Goal: Task Accomplishment & Management: Manage account settings

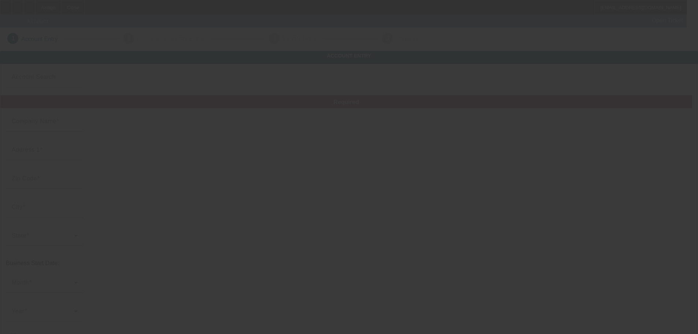
type input "[DATE]"
type input "[DOMAIN_NAME]"
type input "[STREET_ADDRESS][US_STATE]"
type input "79901"
type input "[GEOGRAPHIC_DATA]"
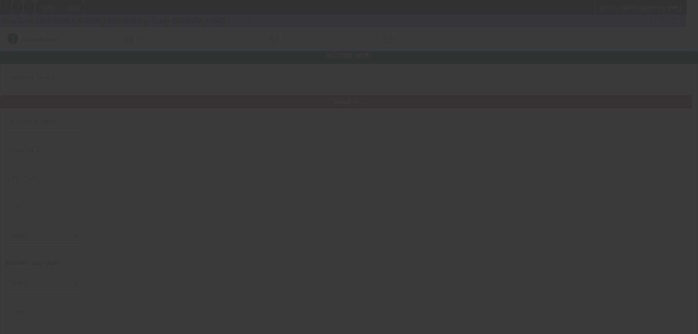
type input "[PHONE_NUMBER]"
type input "Sign Design"
type input "sales@isigndesign.com"
type input "74-2020206"
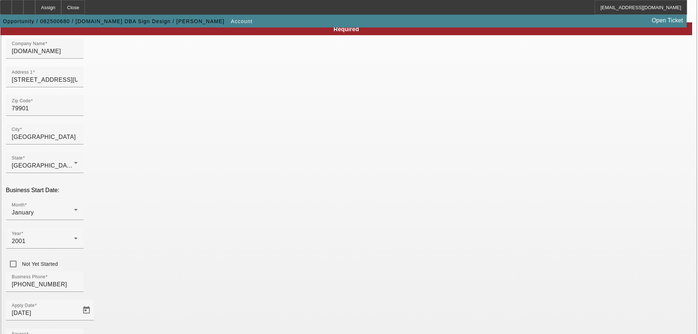
scroll to position [135, 0]
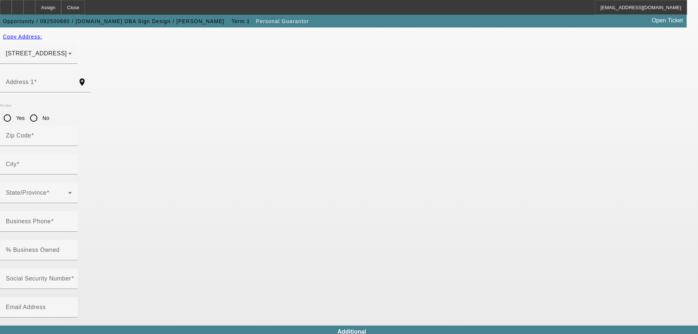
type input "Robert"
type input "Mowad"
type input "4334 Emory Road"
radio input "true"
type input "79922"
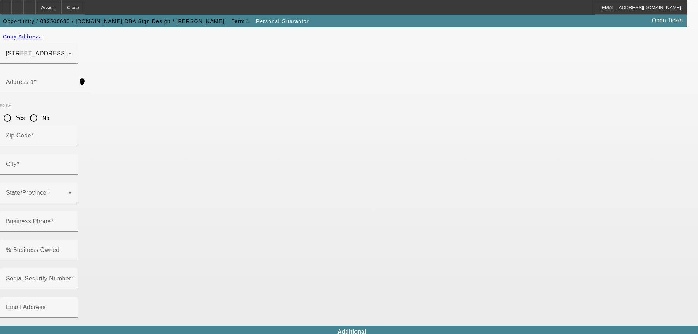
type input "El Paso"
type input "(720) 365-1740"
type input "100"
type input "464-45-4777"
type input "isigndesignonline@gmail.com"
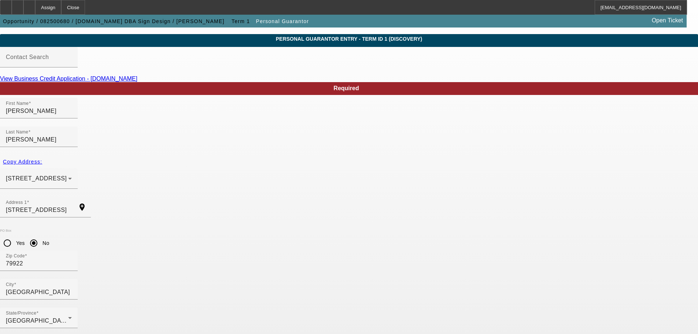
scroll to position [25, 0]
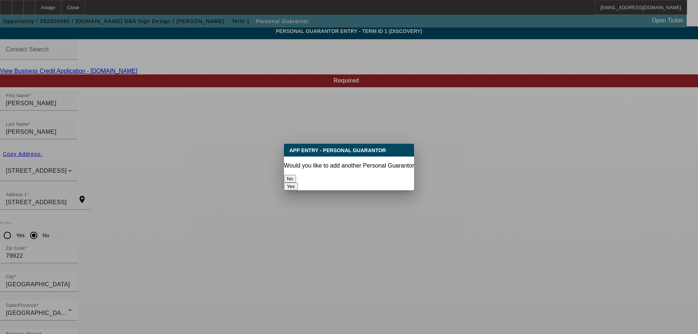
scroll to position [0, 0]
click at [296, 175] on button "No" at bounding box center [290, 179] width 12 height 8
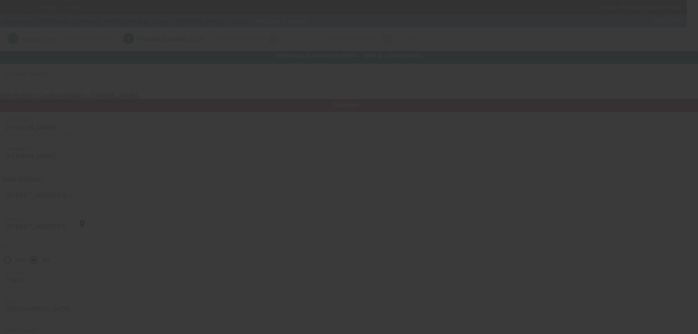
scroll to position [25, 0]
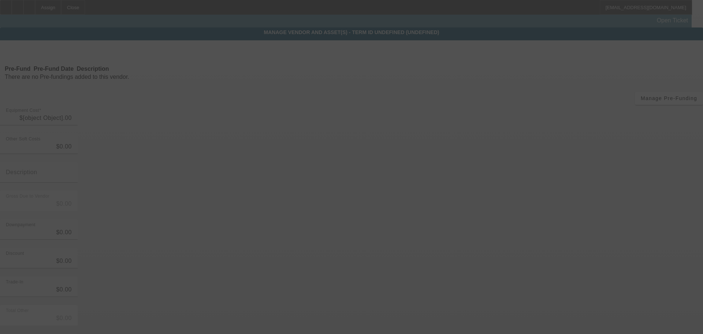
type input "$40,000.00"
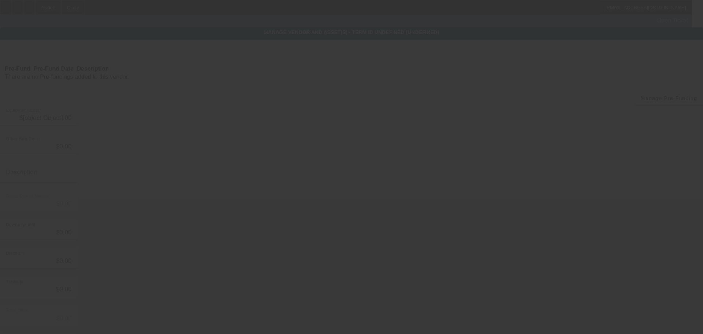
type input "$40,000.00"
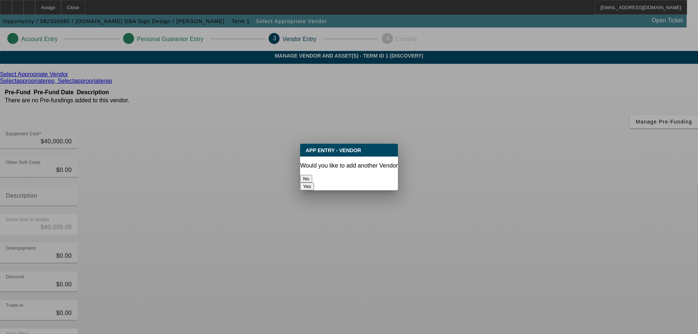
click at [312, 175] on button "No" at bounding box center [306, 179] width 12 height 8
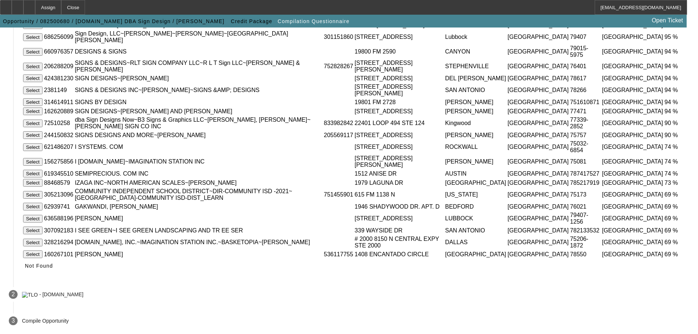
scroll to position [175, 0]
click at [53, 265] on span "Not Found" at bounding box center [39, 266] width 28 height 6
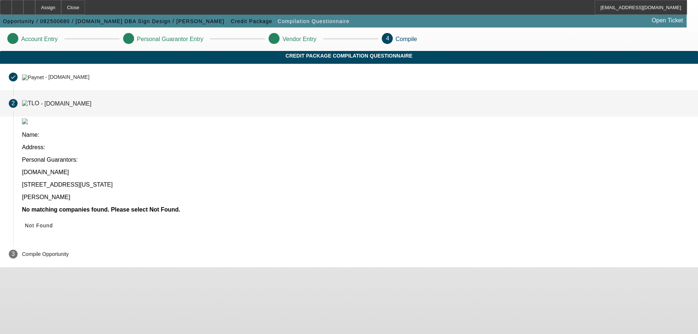
scroll to position [0, 0]
click at [53, 222] on span "Not Found" at bounding box center [39, 225] width 28 height 6
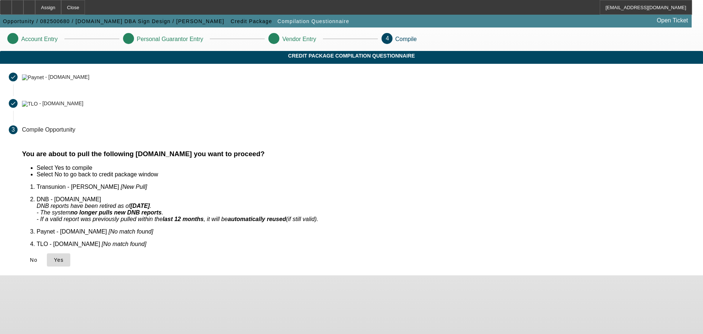
click at [64, 257] on span "Yes" at bounding box center [59, 260] width 10 height 6
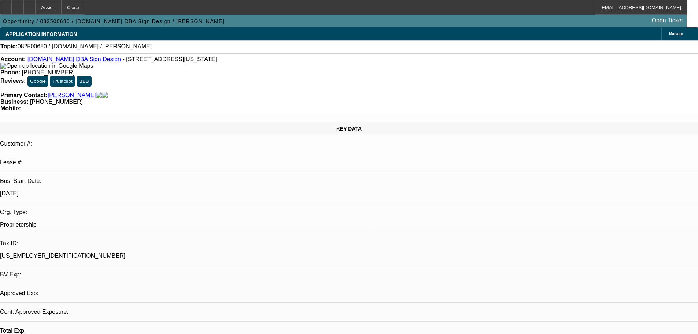
select select "0"
select select "2"
select select "0.1"
select select "2"
select select "4"
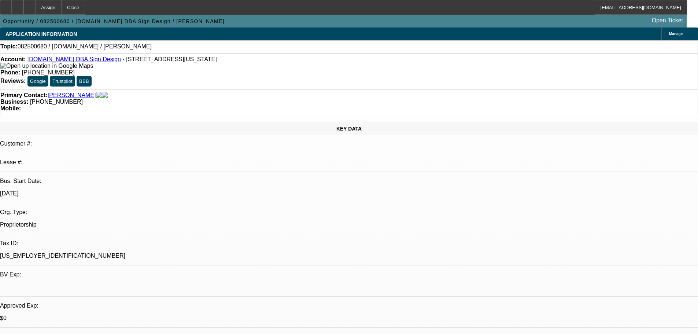
select select "1"
click at [29, 5] on icon at bounding box center [29, 5] width 0 height 0
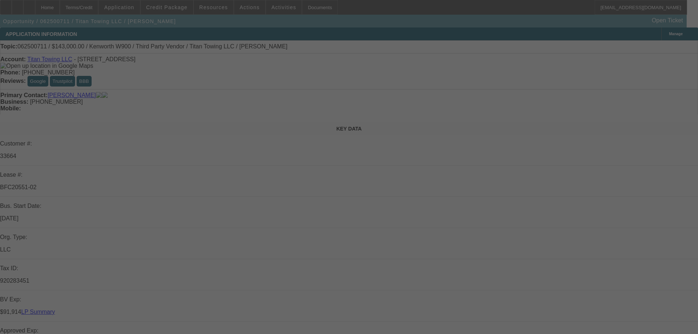
select select "0"
select select "2"
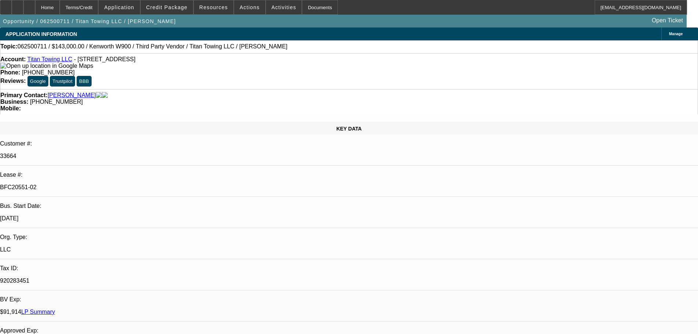
select select "2"
select select "0"
select select "6"
select select "0"
select select "2"
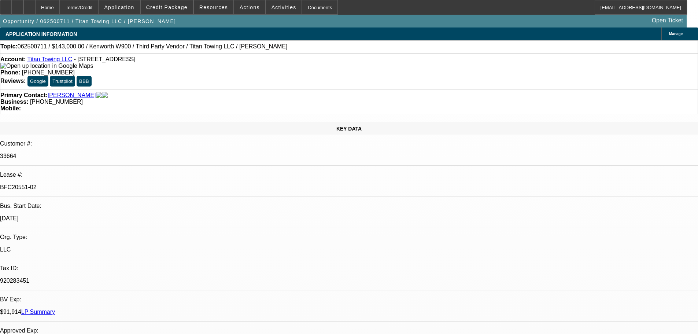
select select "2"
select select "0"
select select "6"
select select "0"
select select "2"
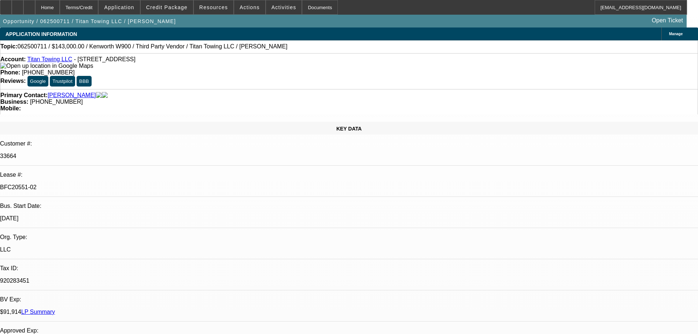
select select "2"
select select "0"
select select "6"
select select "0"
select select "2"
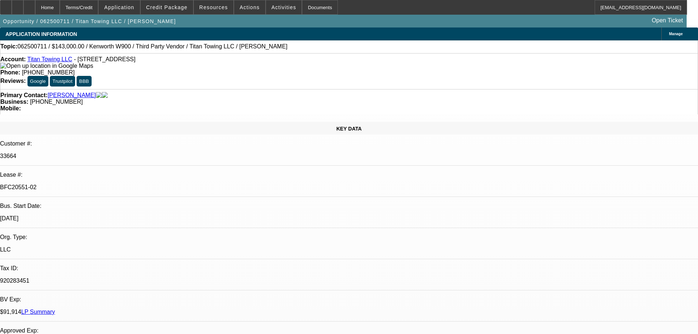
select select "2"
select select "0"
select select "6"
click at [171, 9] on span "Credit Package" at bounding box center [166, 7] width 41 height 6
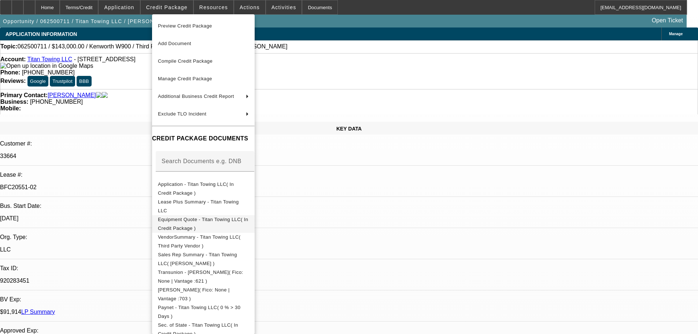
click at [196, 224] on span "Equipment Quote - Titan Towing LLC( In Credit Package )" at bounding box center [203, 224] width 91 height 18
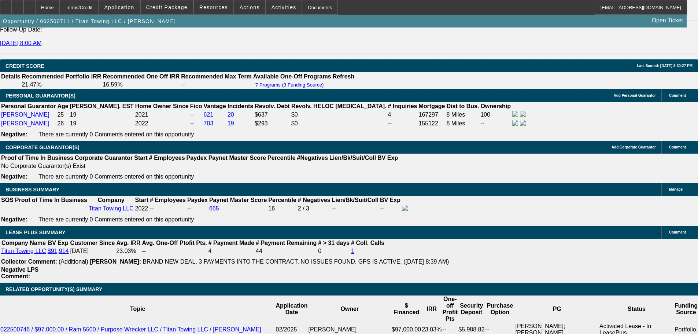
scroll to position [915, 0]
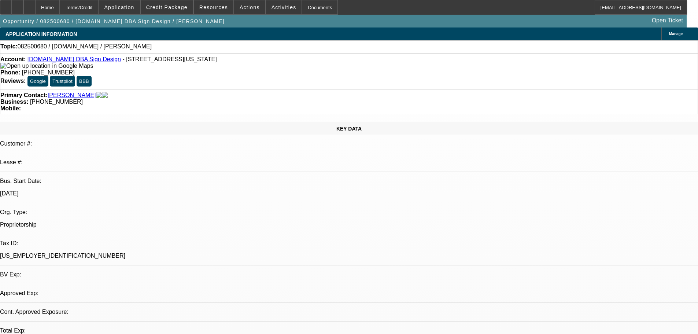
select select "0"
select select "2"
select select "0.1"
select select "4"
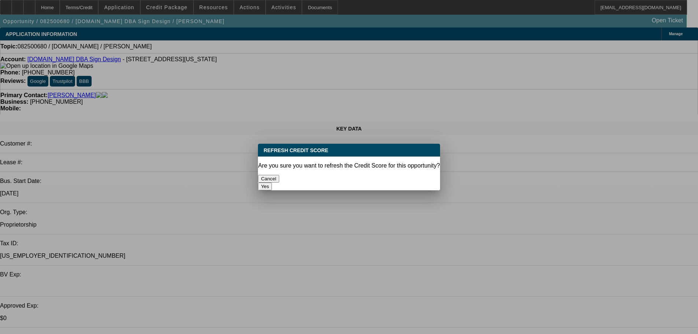
click at [272, 182] on button "Yes" at bounding box center [265, 186] width 14 height 8
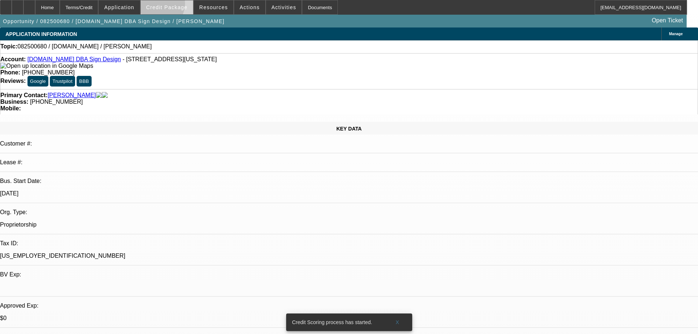
click at [168, 5] on span "Credit Package" at bounding box center [166, 7] width 41 height 6
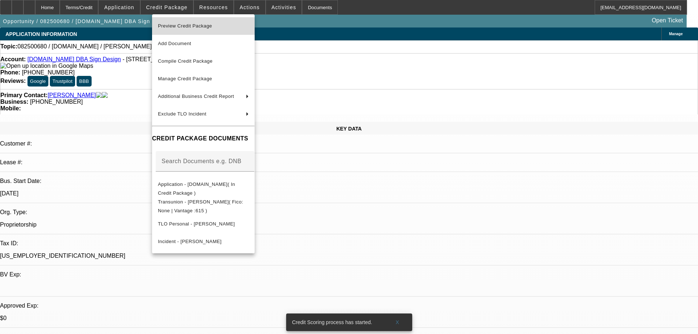
click at [181, 21] on button "Preview Credit Package" at bounding box center [203, 26] width 103 height 18
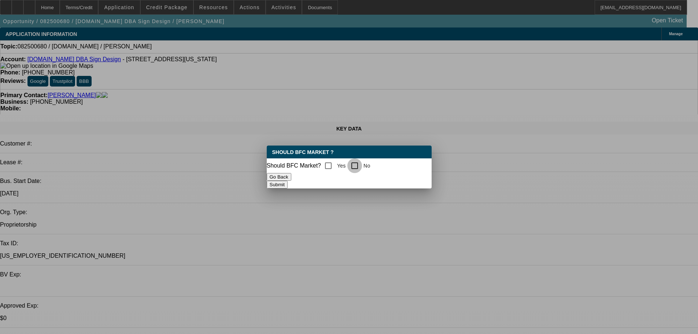
click at [358, 169] on input "No" at bounding box center [354, 165] width 15 height 15
checkbox input "true"
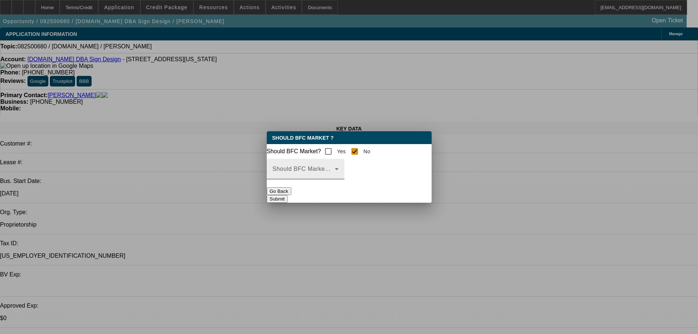
click at [338, 179] on div "Should BFC Market Status Reason" at bounding box center [305, 169] width 66 height 21
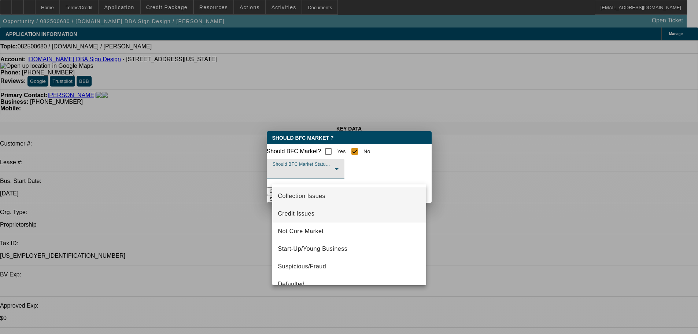
click at [318, 218] on mat-option "Credit Issues" at bounding box center [349, 214] width 154 height 18
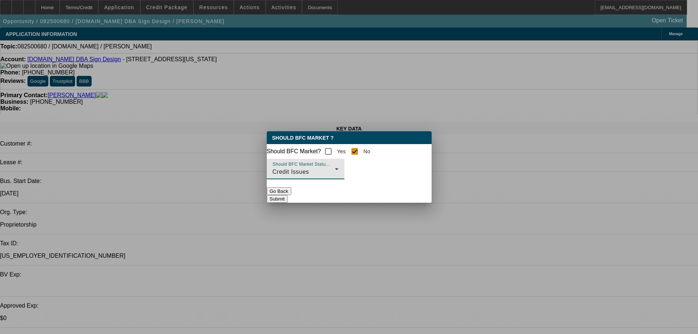
click at [287, 197] on button "Submit" at bounding box center [277, 199] width 21 height 8
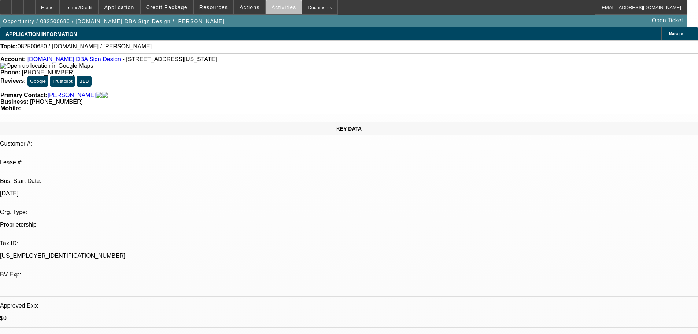
click at [277, 8] on span "Activities" at bounding box center [283, 7] width 25 height 6
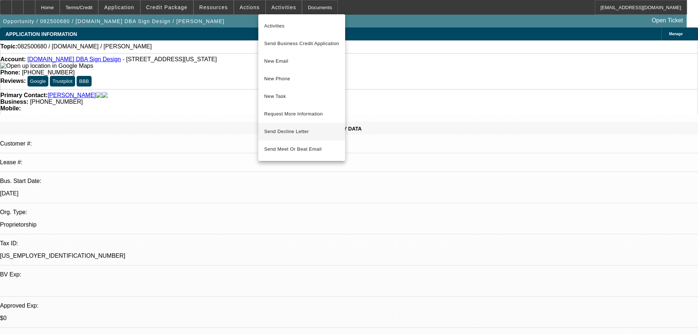
click at [291, 131] on span "Send Decline Letter" at bounding box center [286, 131] width 45 height 5
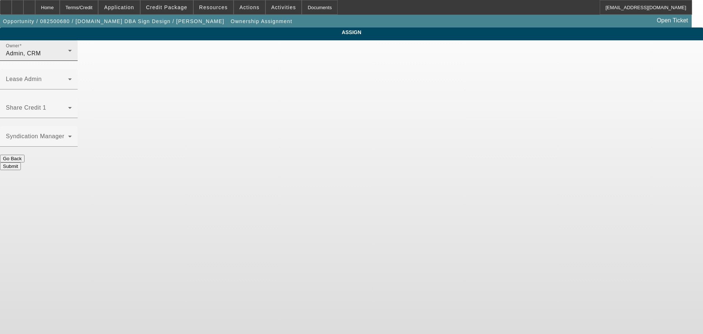
click at [72, 61] on div "Owner Admin, CRM" at bounding box center [39, 50] width 66 height 21
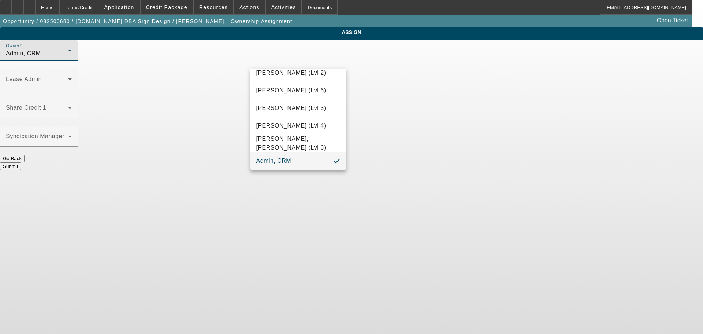
scroll to position [21, 0]
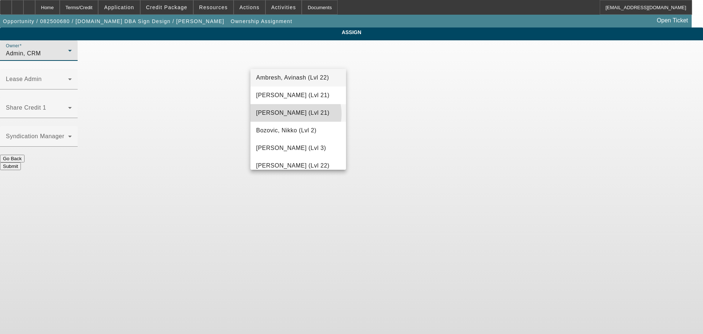
click at [292, 114] on span "Arida, Michael (Lvl 21)" at bounding box center [292, 112] width 73 height 9
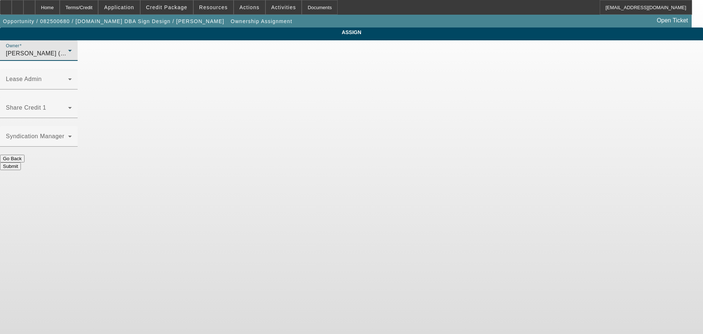
click at [21, 162] on button "Submit" at bounding box center [10, 166] width 21 height 8
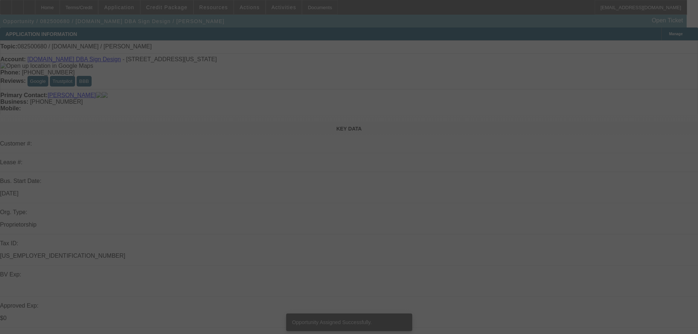
select select "0"
select select "2"
select select "0.1"
select select "4"
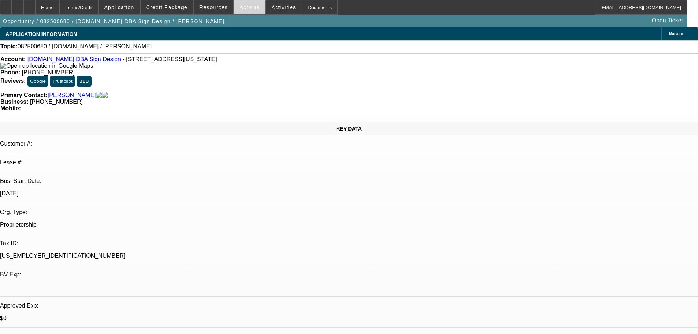
click at [249, 9] on span "Actions" at bounding box center [249, 7] width 20 height 6
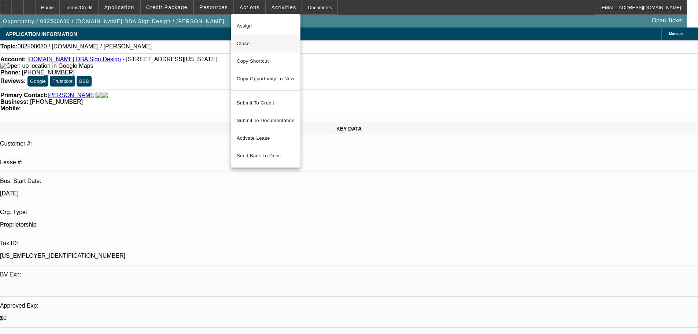
click at [252, 42] on span "Close" at bounding box center [266, 43] width 58 height 9
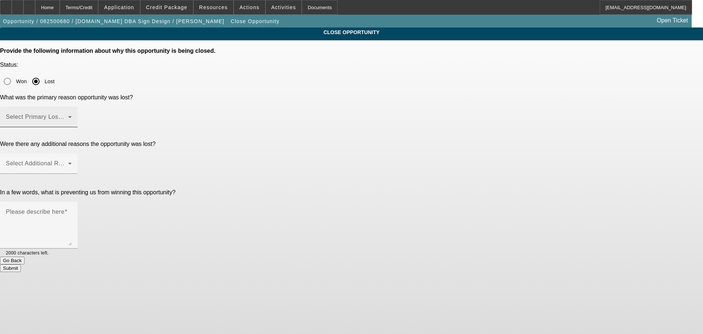
click at [68, 115] on span at bounding box center [37, 119] width 62 height 9
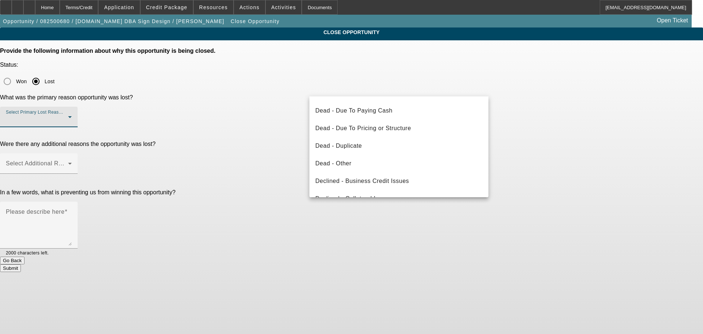
scroll to position [98, 0]
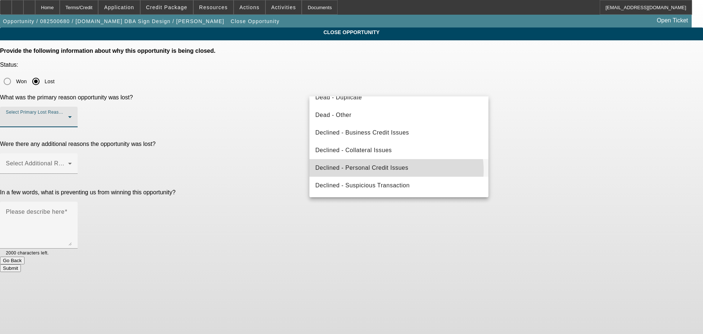
click at [392, 170] on span "Declined - Personal Credit Issues" at bounding box center [361, 167] width 93 height 9
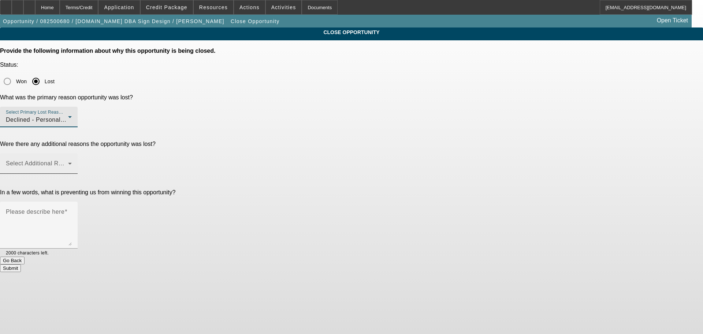
click at [68, 162] on span at bounding box center [37, 166] width 62 height 9
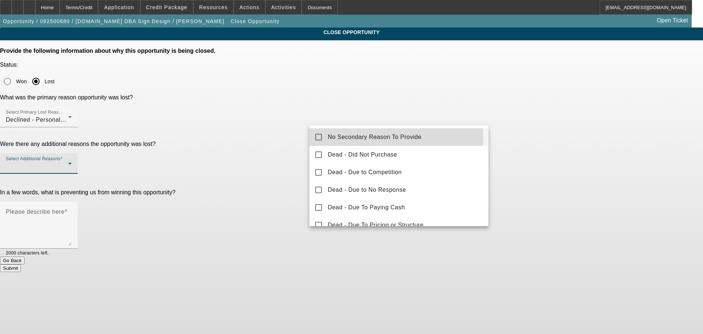
click at [362, 136] on span "No Secondary Reason To Provide" at bounding box center [375, 137] width 94 height 9
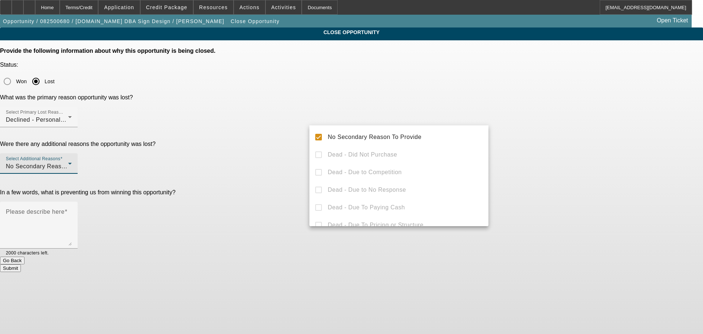
click at [270, 161] on div at bounding box center [351, 167] width 703 height 334
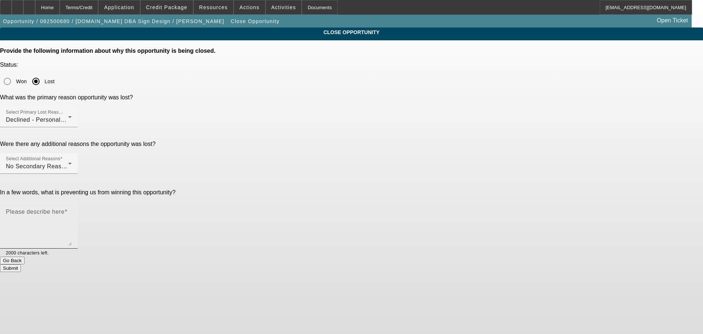
click at [72, 210] on textarea "Please describe here" at bounding box center [39, 227] width 66 height 35
type textarea "NO CREDIT, MARKED DNC, SENT DECLINE LETTER, CLOSING OPP."
click at [21, 264] on button "Submit" at bounding box center [10, 268] width 21 height 8
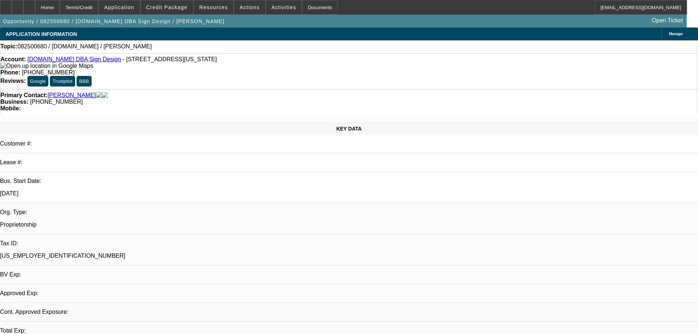
select select "0"
select select "2"
select select "0.1"
select select "4"
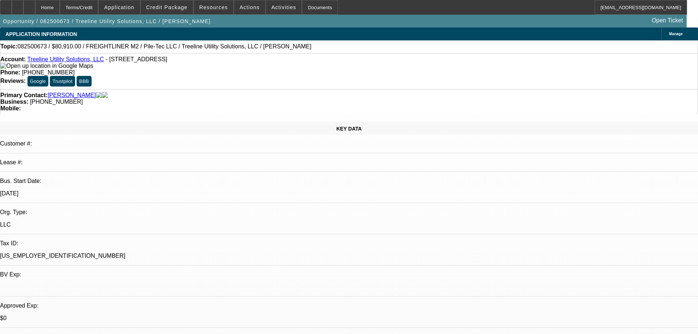
select select "0.1"
select select "2"
select select "0"
select select "0.1"
select select "2"
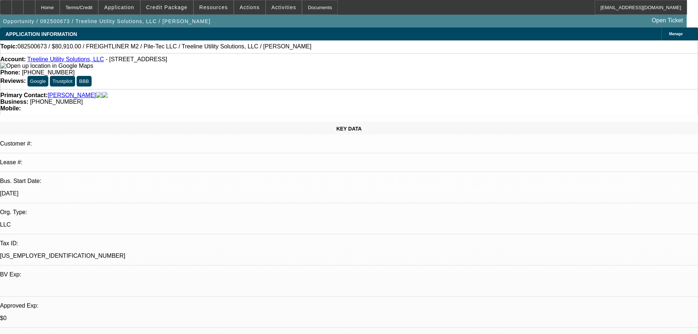
select select "0"
select select "0.1"
select select "2"
select select "0"
select select "2"
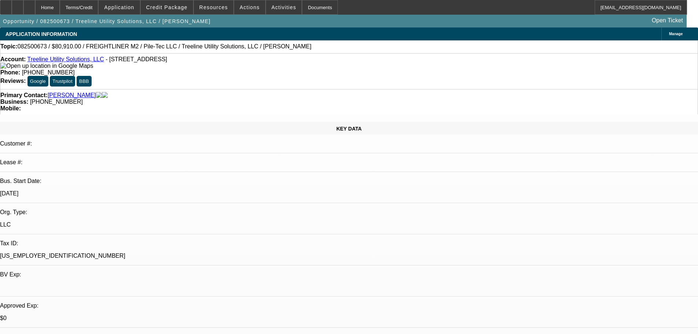
select select "6"
select select "2"
select select "6"
select select "2"
select select "6"
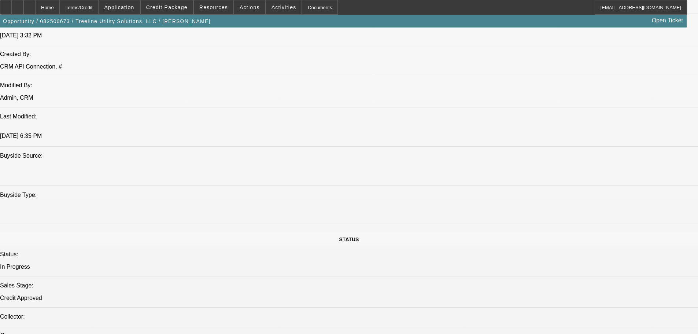
scroll to position [586, 0]
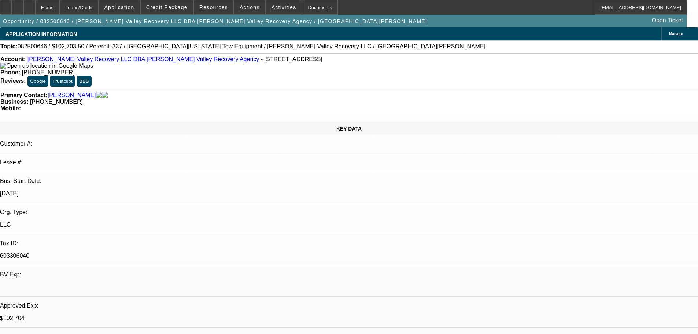
select select "0.1"
select select "2"
select select "0.1"
select select "4"
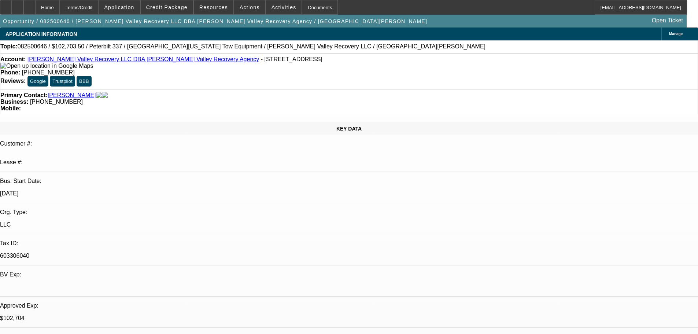
select select "0.1"
select select "2"
select select "0.1"
select select "4"
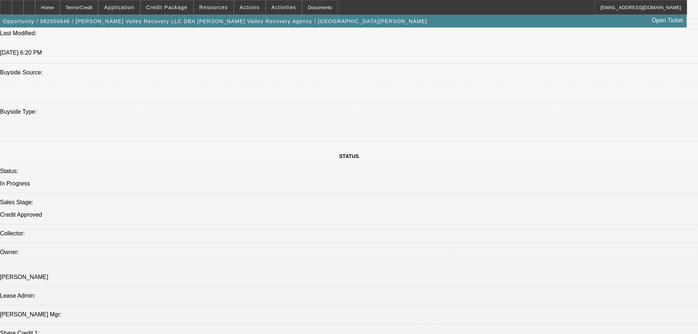
scroll to position [696, 0]
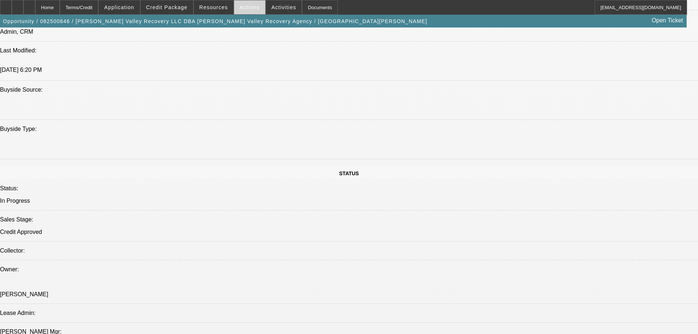
click at [243, 11] on span at bounding box center [249, 8] width 31 height 18
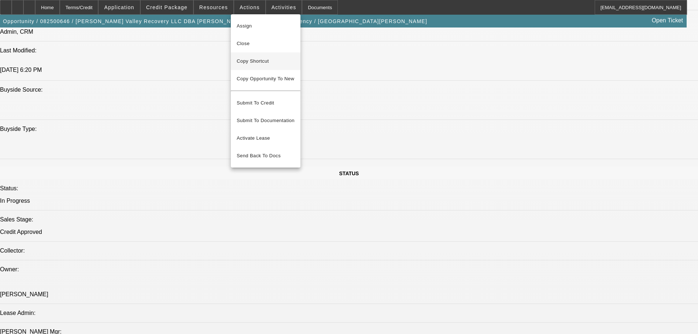
click at [252, 63] on span "Copy Shortcut" at bounding box center [266, 61] width 58 height 9
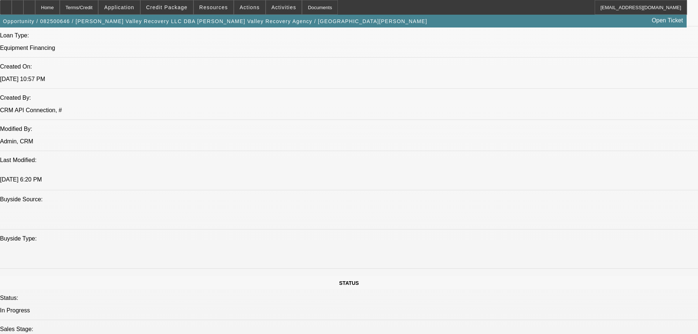
scroll to position [586, 0]
click at [253, 12] on span at bounding box center [249, 8] width 31 height 18
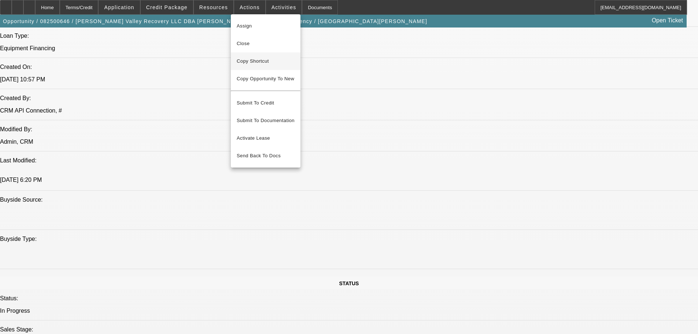
click at [260, 60] on span "Copy Shortcut" at bounding box center [266, 61] width 58 height 9
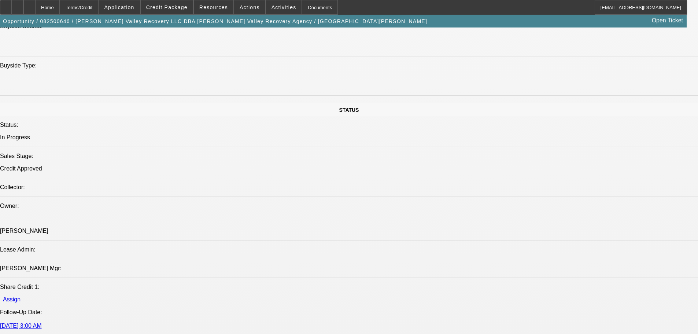
scroll to position [659, 0]
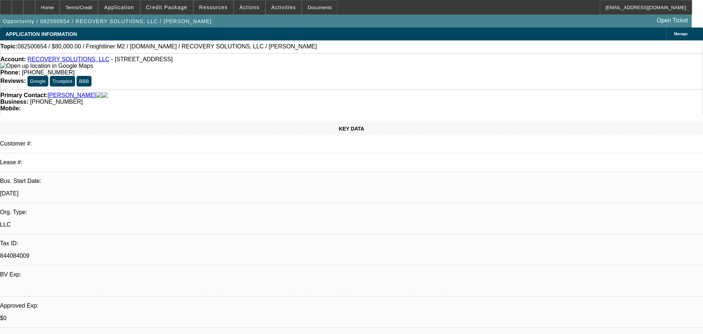
select select "0"
select select "2"
select select "0"
select select "6"
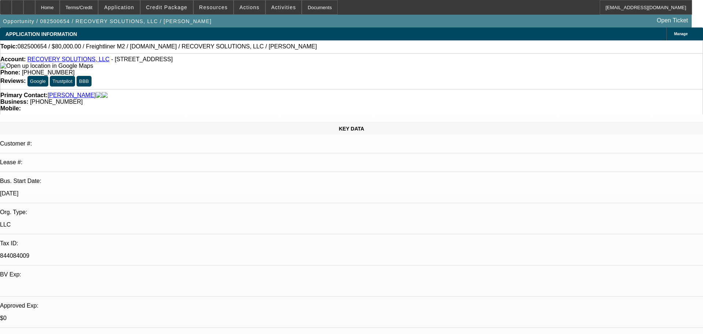
select select "2"
select select "0"
select select "6"
select select "0"
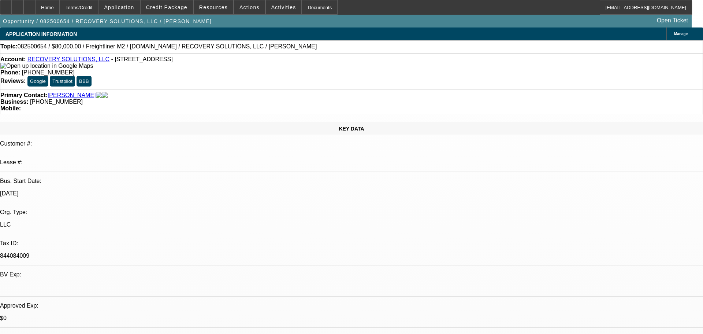
select select "0"
select select "6"
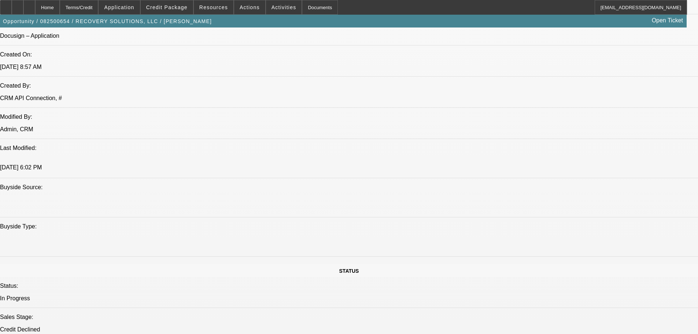
scroll to position [513, 0]
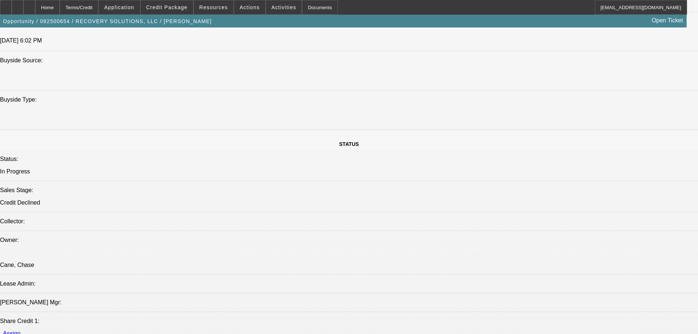
scroll to position [549, 0]
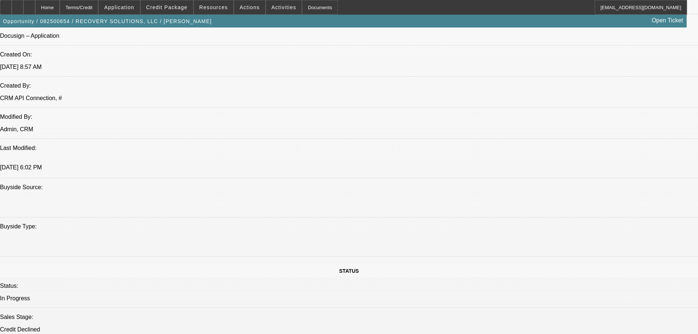
click at [245, 5] on span "Actions" at bounding box center [249, 7] width 20 height 6
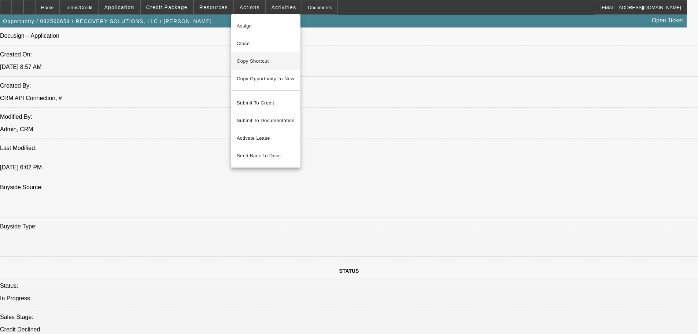
click at [251, 60] on span "Copy Shortcut" at bounding box center [266, 61] width 58 height 9
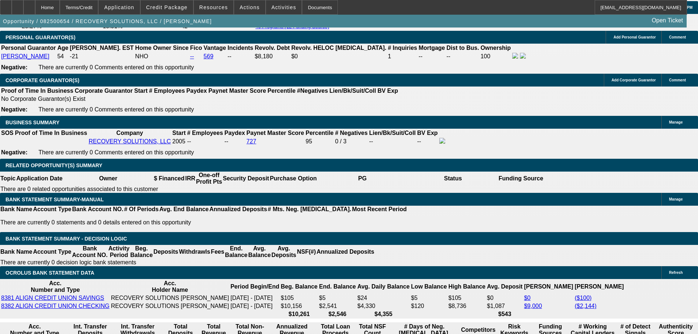
scroll to position [936, 0]
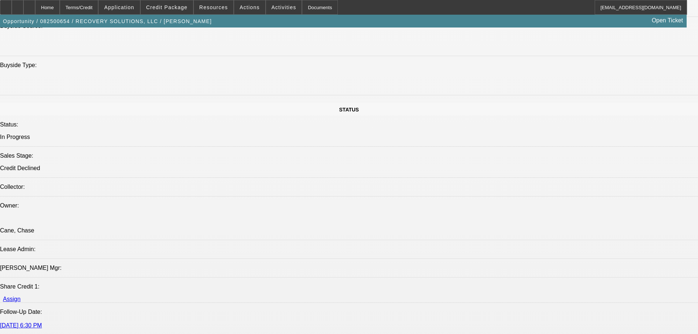
scroll to position [716, 0]
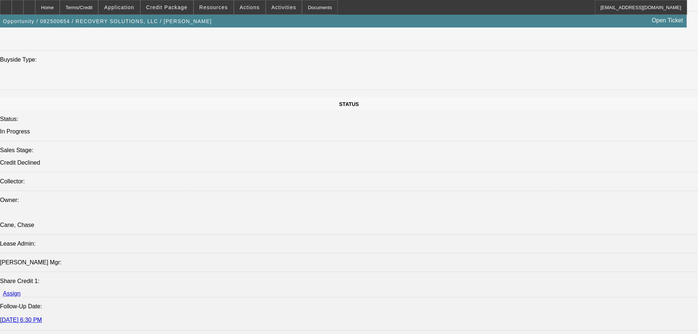
type textarea "KAPITUS WORKING CAPITAL LOAN"
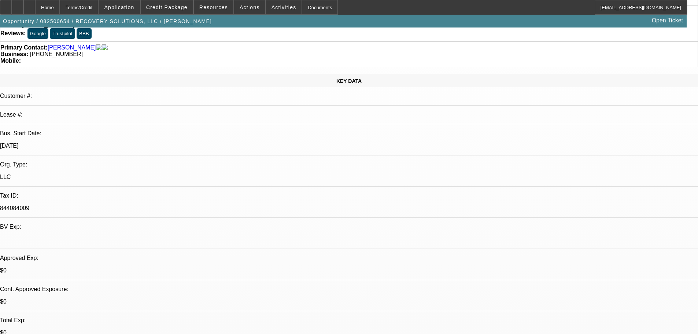
scroll to position [0, 0]
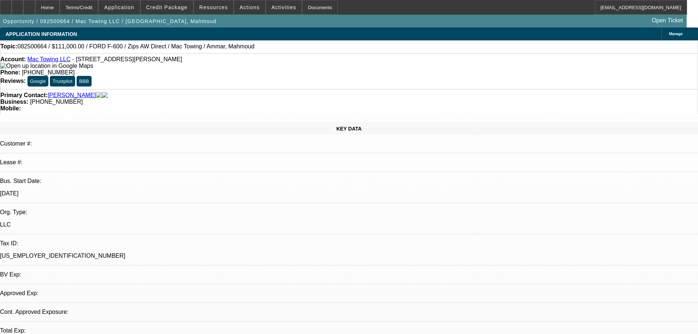
select select "0"
select select "2"
select select "0.1"
select select "4"
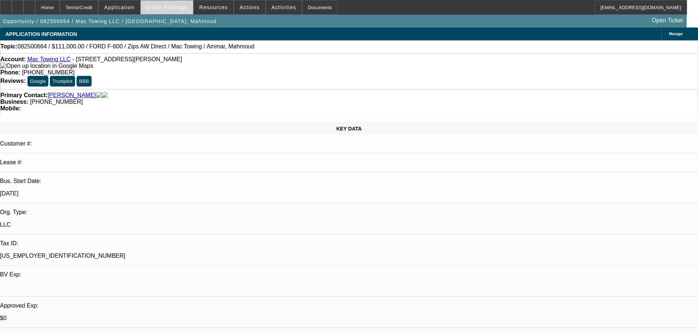
click at [174, 10] on span at bounding box center [167, 8] width 52 height 18
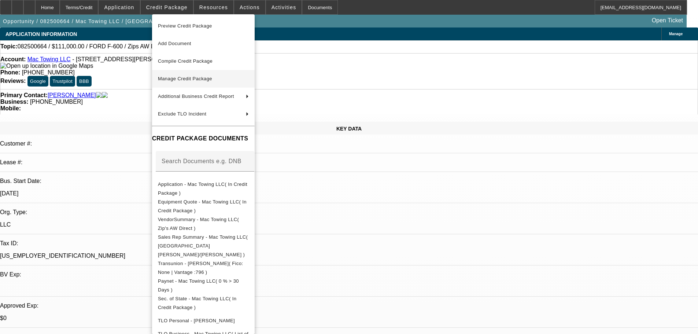
click at [178, 79] on span "Manage Credit Package" at bounding box center [185, 78] width 54 height 5
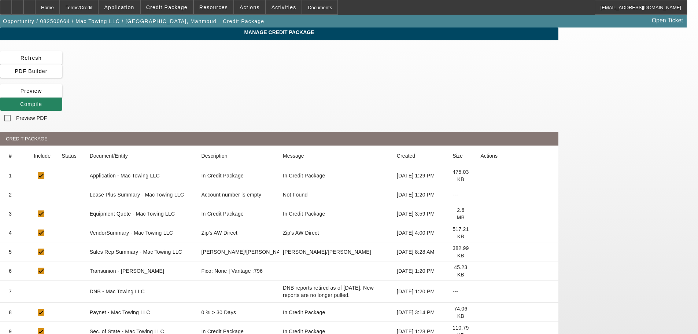
click at [480, 194] on icon at bounding box center [480, 194] width 0 height 0
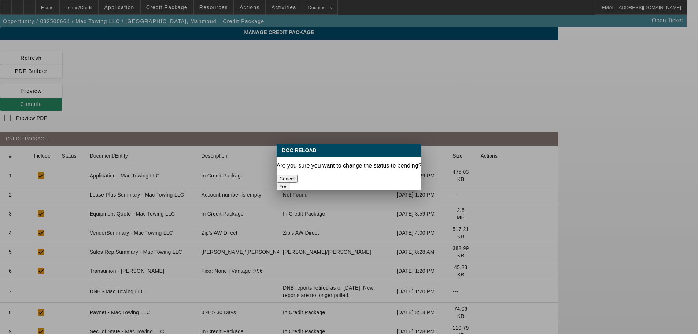
click at [290, 182] on button "Yes" at bounding box center [283, 186] width 14 height 8
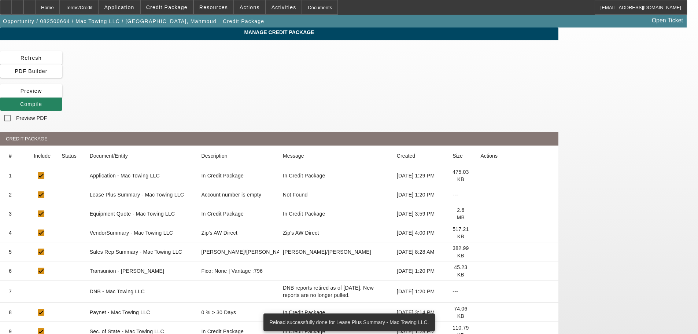
click at [480, 233] on icon at bounding box center [480, 233] width 0 height 0
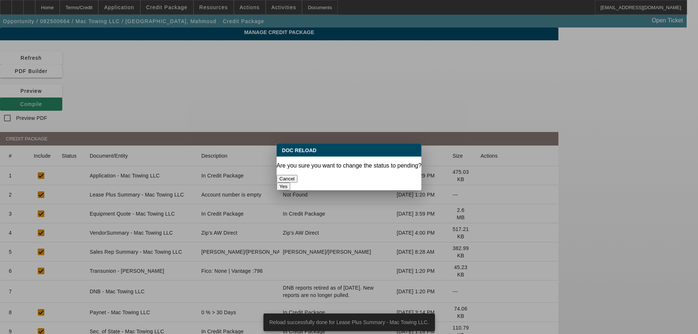
click at [290, 182] on button "Yes" at bounding box center [283, 186] width 14 height 8
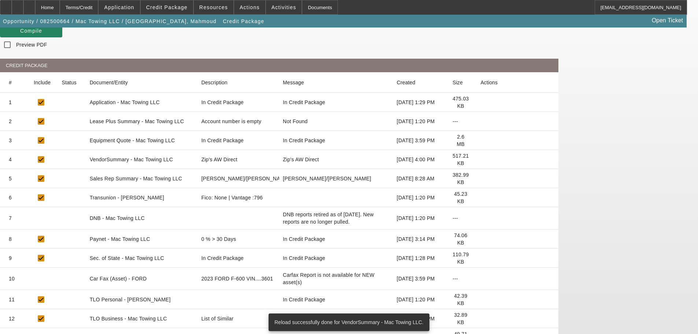
scroll to position [110, 0]
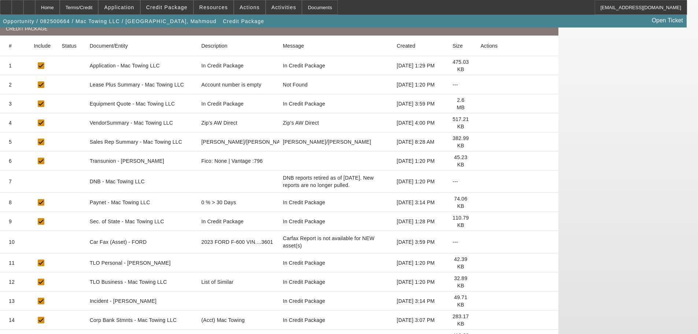
click at [480, 282] on icon at bounding box center [480, 282] width 0 height 0
click at [480, 221] on icon at bounding box center [480, 221] width 0 height 0
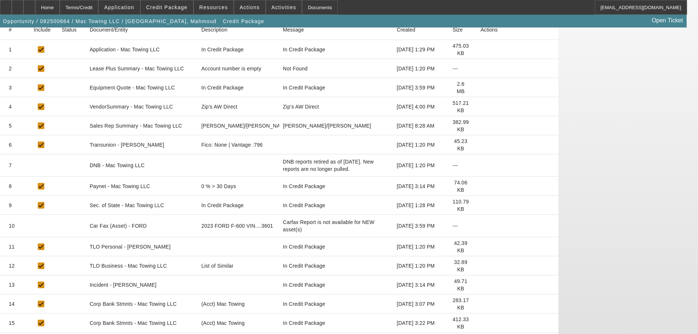
scroll to position [160, 0]
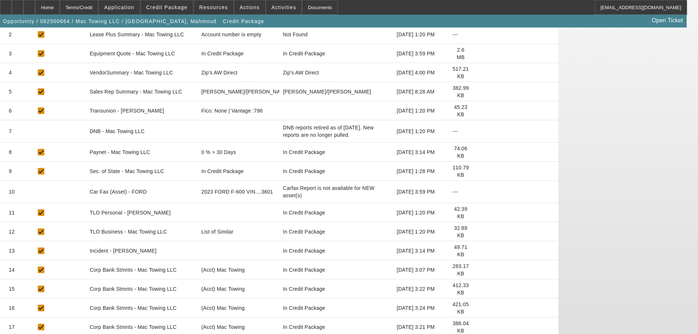
click at [480, 231] on icon at bounding box center [480, 231] width 0 height 0
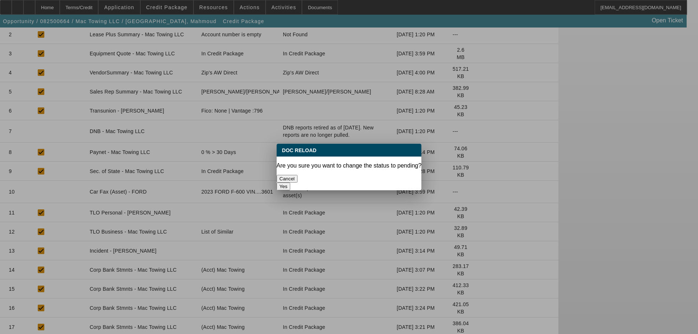
scroll to position [0, 0]
click at [290, 182] on button "Yes" at bounding box center [283, 186] width 14 height 8
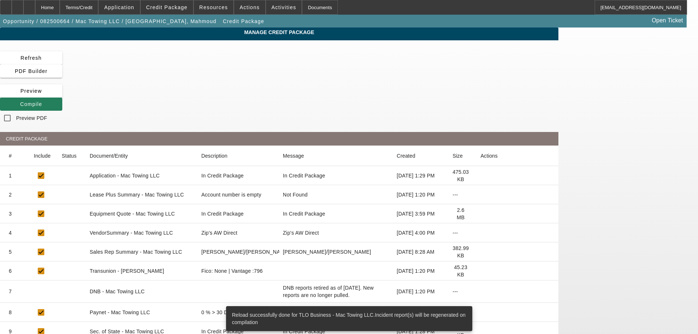
click at [42, 101] on span "Compile" at bounding box center [31, 104] width 22 height 6
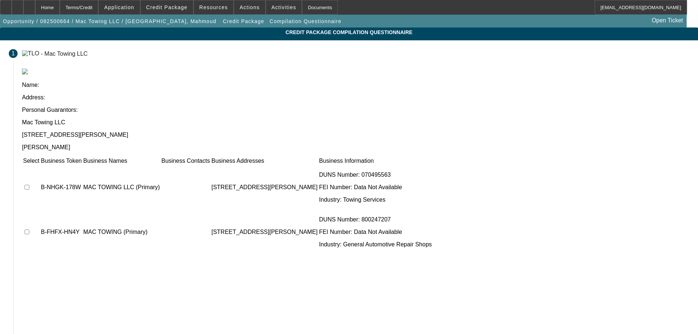
click at [29, 185] on input "checkbox" at bounding box center [27, 187] width 5 height 5
checkbox input "true"
click at [29, 229] on input "checkbox" at bounding box center [27, 231] width 5 height 5
checkbox input "true"
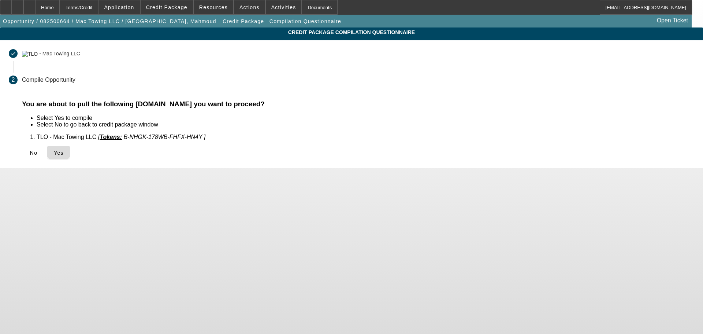
click at [64, 150] on span "Yes" at bounding box center [59, 153] width 10 height 6
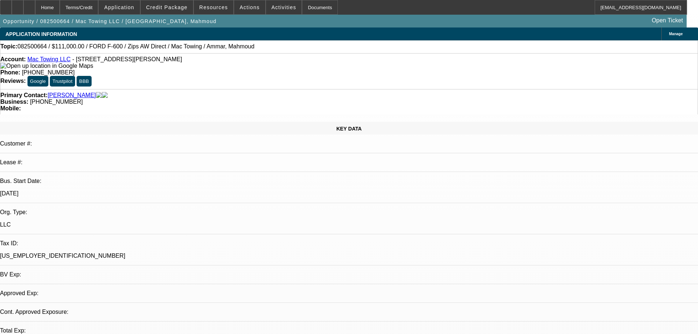
select select "0"
select select "2"
select select "0.1"
select select "4"
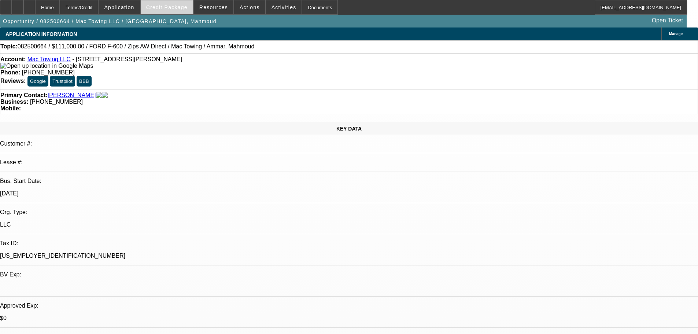
click at [174, 7] on span "Credit Package" at bounding box center [166, 7] width 41 height 6
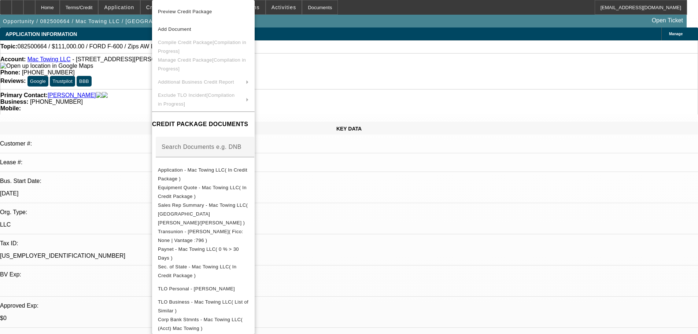
drag, startPoint x: 125, startPoint y: 107, endPoint x: 118, endPoint y: 73, distance: 34.6
click at [125, 107] on div at bounding box center [349, 167] width 698 height 334
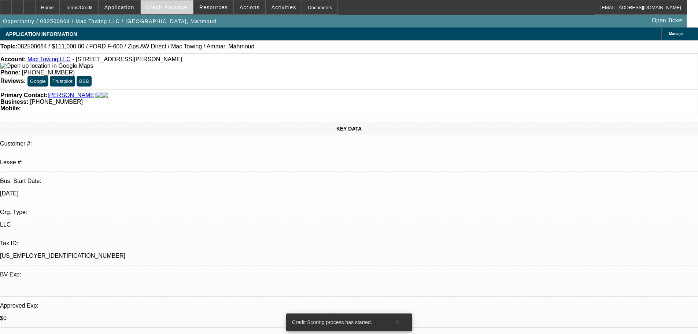
click at [173, 10] on span at bounding box center [167, 8] width 52 height 18
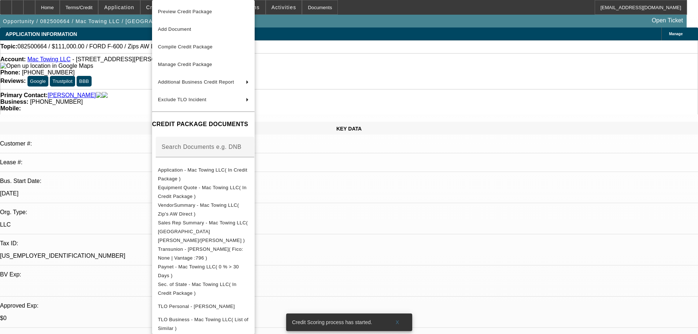
click at [140, 96] on div at bounding box center [349, 167] width 698 height 334
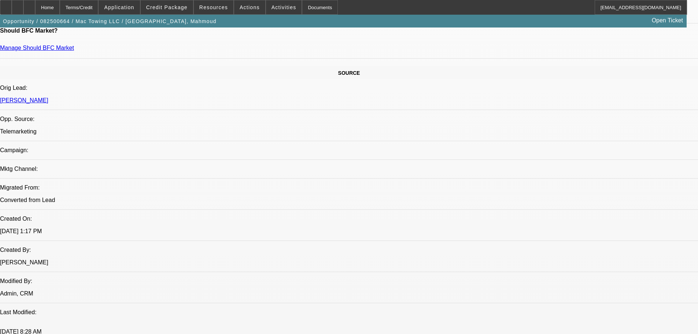
scroll to position [476, 0]
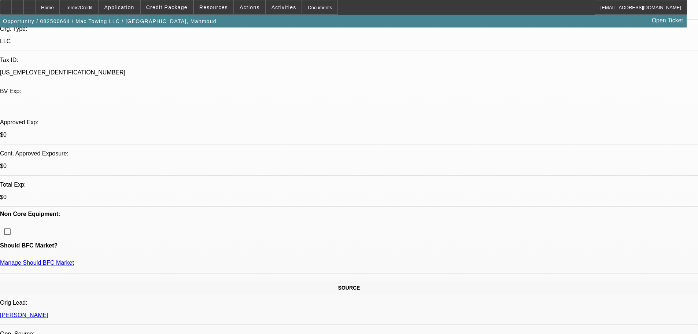
scroll to position [0, 0]
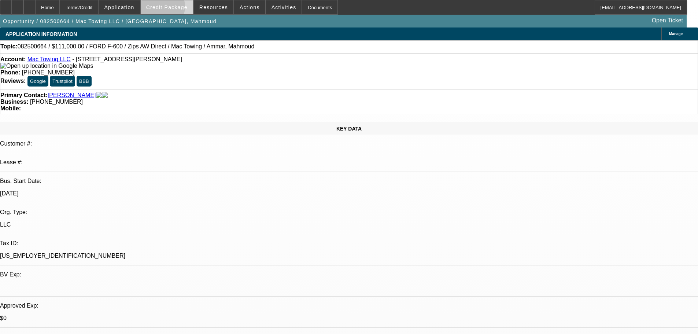
click at [170, 8] on span "Credit Package" at bounding box center [166, 7] width 41 height 6
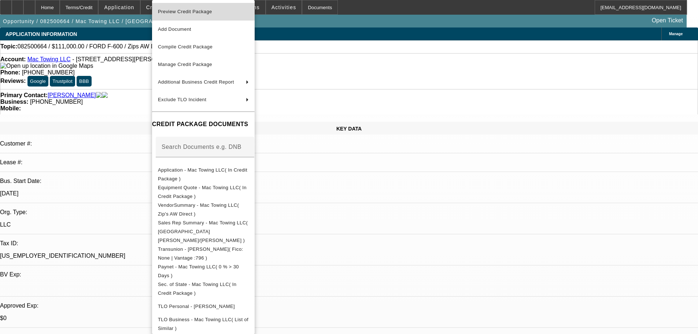
click at [173, 15] on span "Preview Credit Package" at bounding box center [203, 11] width 91 height 9
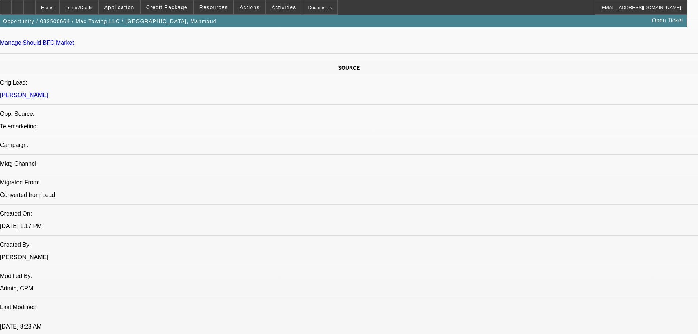
scroll to position [696, 0]
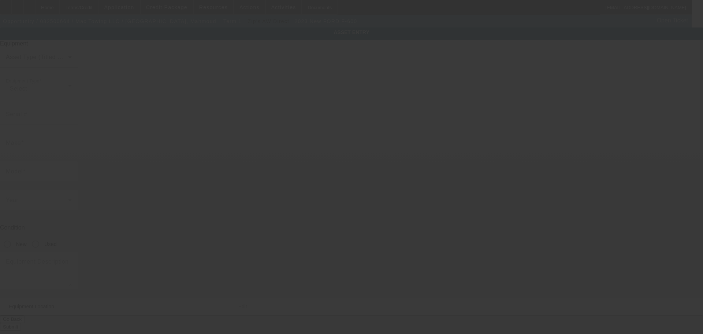
type input "1FDFF6LT1PDA13601"
type input "FORD"
type input "F-600"
radio input "true"
type textarea "Century Rollback"
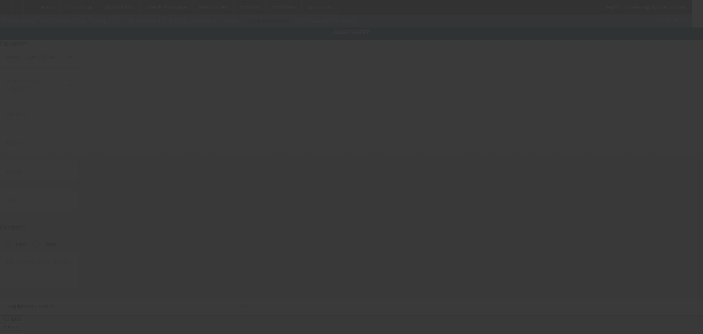
type input "26309 Pennie St"
type input "Dearborn Heights"
type input "48125"
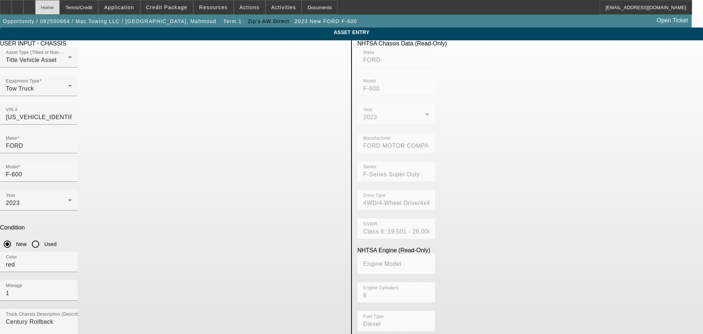
click at [60, 10] on div "Home" at bounding box center [47, 7] width 25 height 15
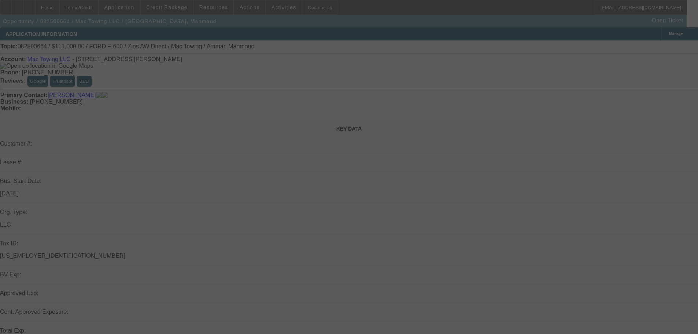
select select "0"
select select "2"
select select "0.1"
select select "4"
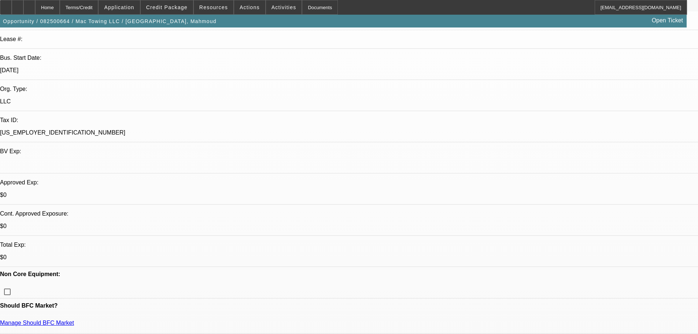
scroll to position [146, 0]
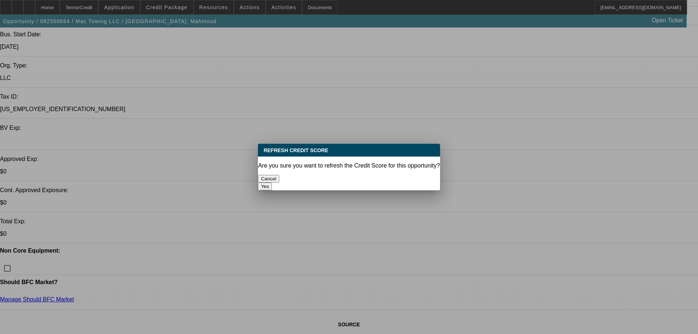
click at [272, 182] on button "Yes" at bounding box center [265, 186] width 14 height 8
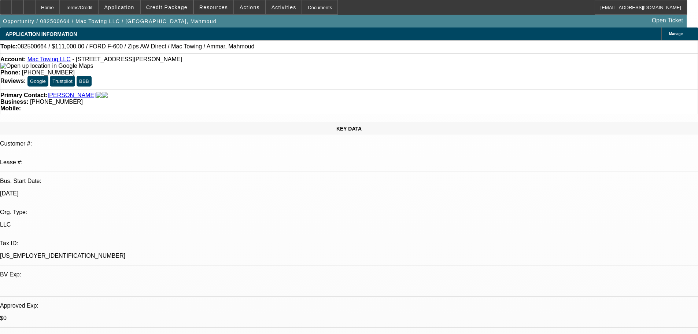
click at [48, 60] on link "Mac Towing LLC" at bounding box center [48, 59] width 43 height 6
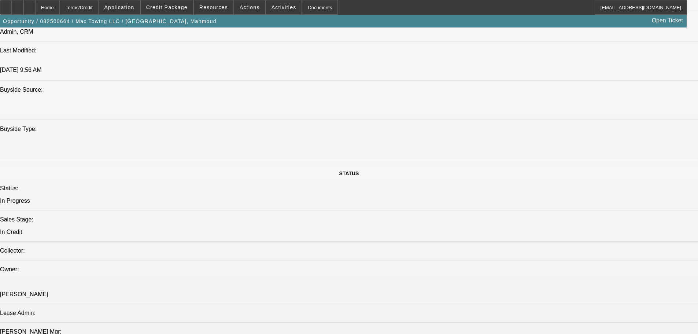
scroll to position [0, 5]
drag, startPoint x: 607, startPoint y: 236, endPoint x: 623, endPoint y: 234, distance: 16.2
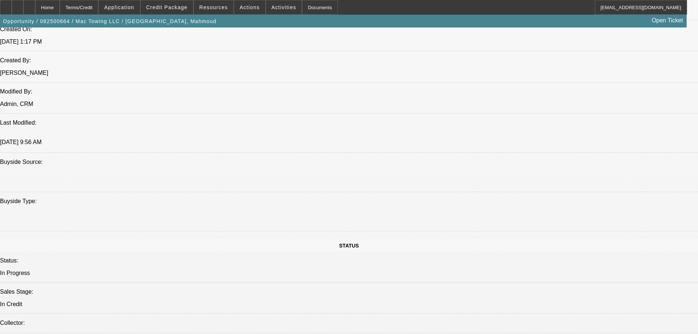
scroll to position [586, 0]
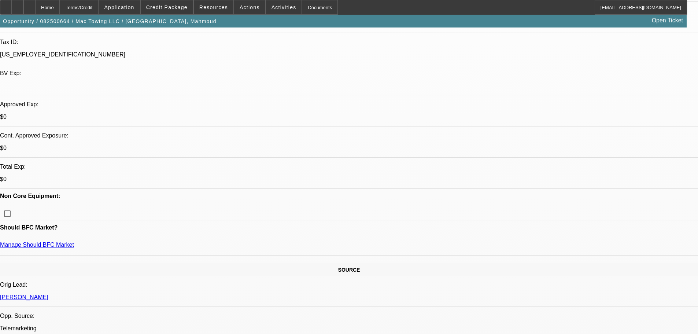
scroll to position [183, 0]
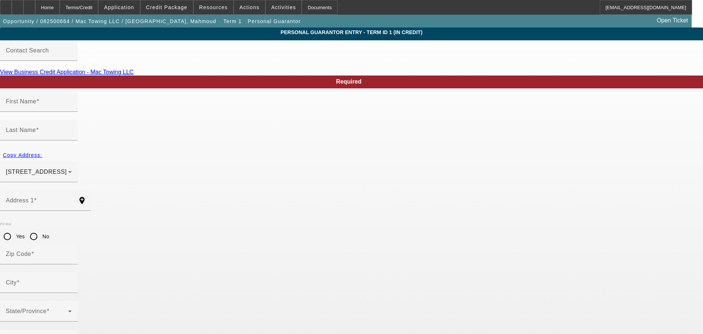
type input "Mahmoud"
type input "Ammar"
type input "26309 Tenni St"
radio input "true"
type input "48125"
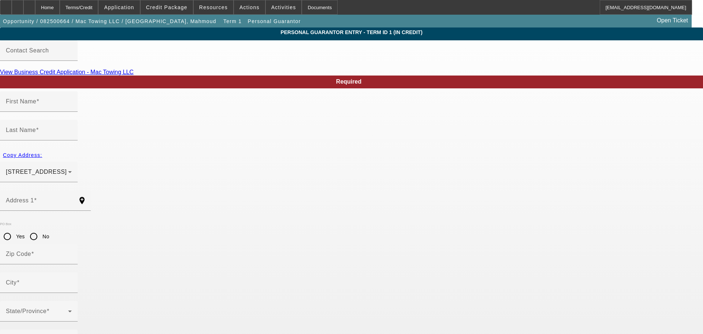
type input "Dearborn Heights"
type input "(734) 773-7313"
type input "100"
type input "799-55-1625"
type input "mactowingllc@hotmail.com"
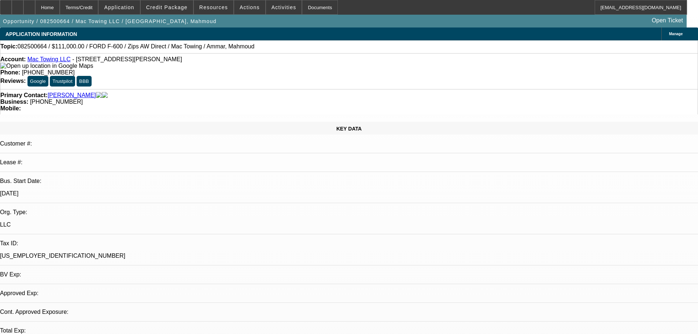
select select "0"
select select "2"
select select "0.1"
select select "4"
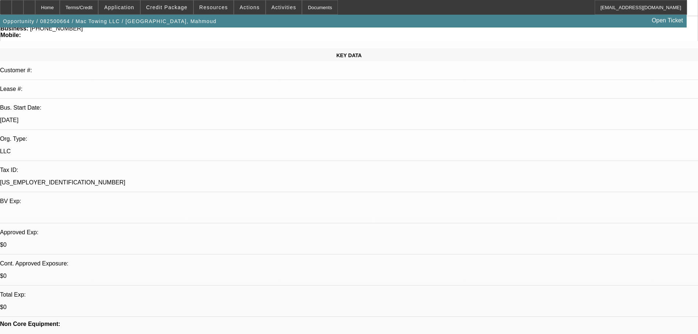
scroll to position [37, 0]
drag, startPoint x: 546, startPoint y: 34, endPoint x: 535, endPoint y: 39, distance: 12.0
paste textarea "STARTUP, DETROIT AREA; VENDOR WARNING; MAHMOUD = CREDIT ESTABLISHED 3 YEARS AGO…"
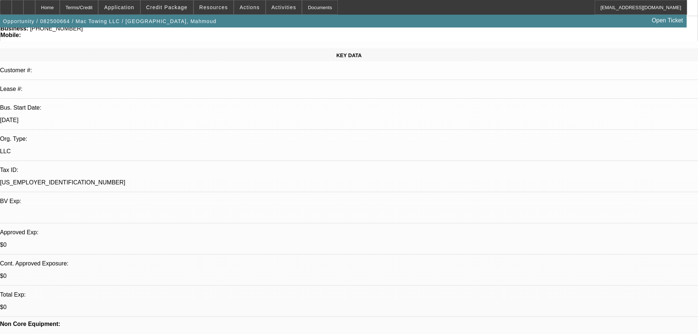
scroll to position [16, 0]
type textarea "STARTUP, DETROIT AREA; VENDOR WARNING; MAHMOUD = CREDIT ESTABLISHED 3 YEARS AGO…"
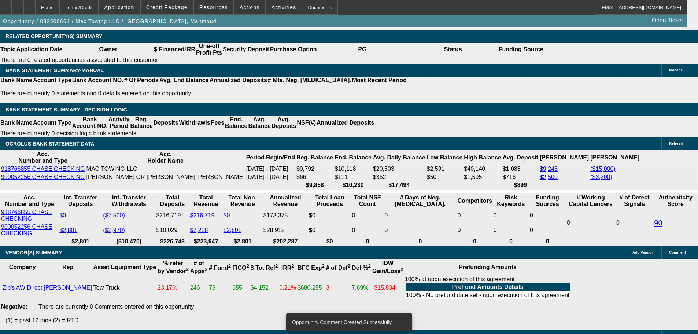
scroll to position [1318, 0]
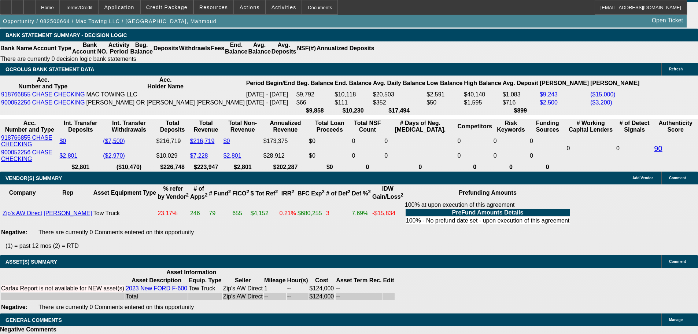
select select "5"
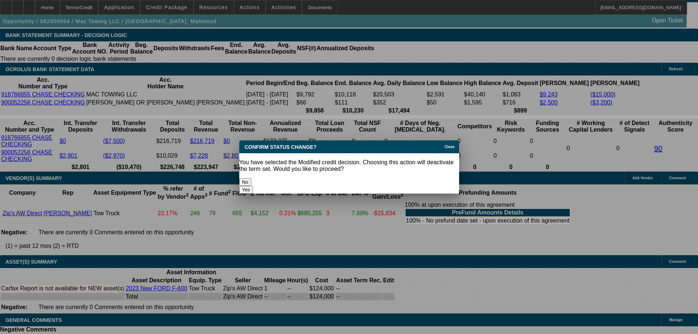
scroll to position [0, 0]
click at [253, 186] on button "Yes" at bounding box center [246, 190] width 14 height 8
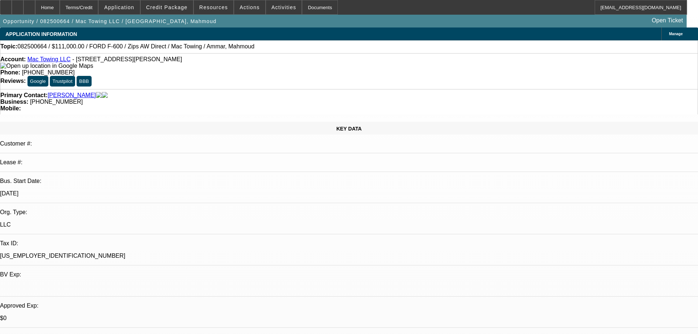
scroll to position [1318, 0]
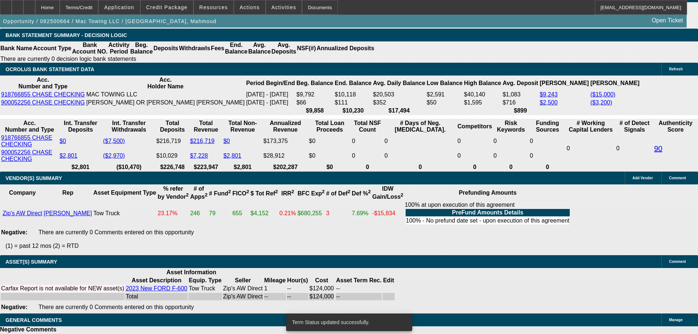
select select "0"
select select "2"
select select "0.1"
select select "4"
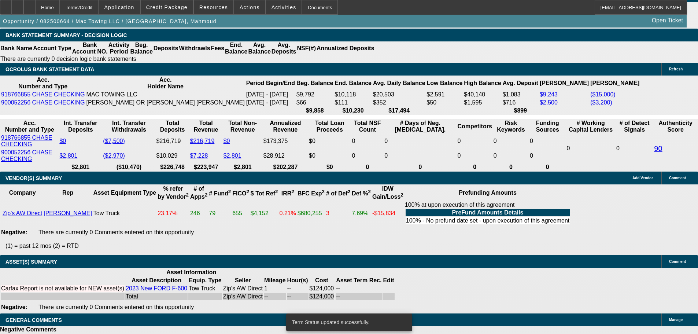
select select "0"
select select "2"
select select "0.1"
select select "4"
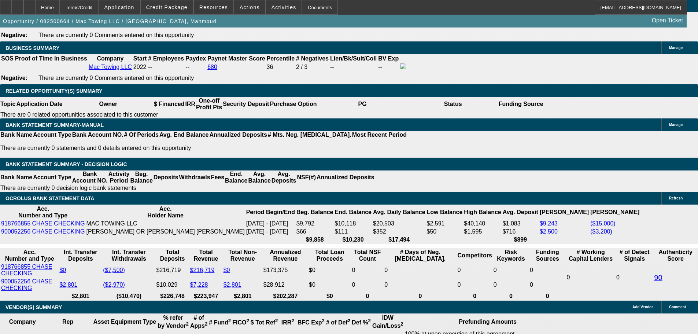
scroll to position [1172, 0]
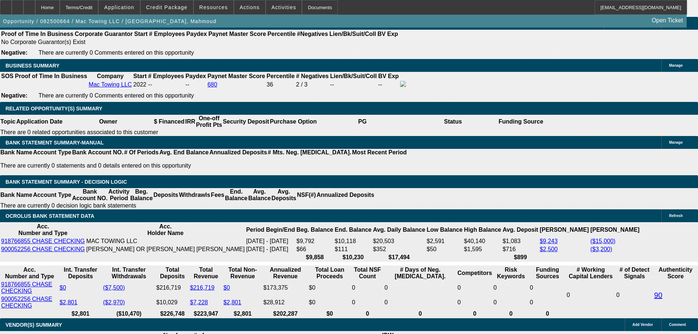
drag, startPoint x: 142, startPoint y: 173, endPoint x: 204, endPoint y: 183, distance: 62.7
type input "UNKNOWN"
type input "60"
type input "$5,393.18"
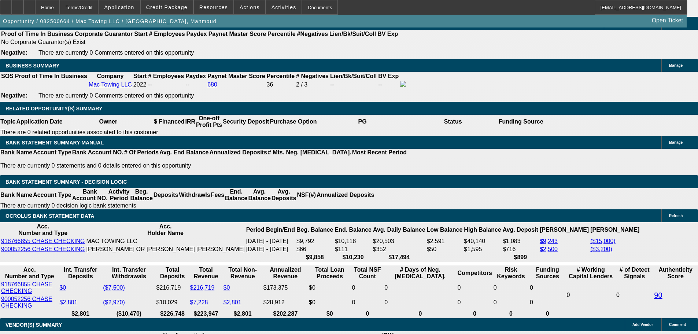
type input "$2,696.59"
type input "$38,740.64"
type input "$19,370.32"
type input "60"
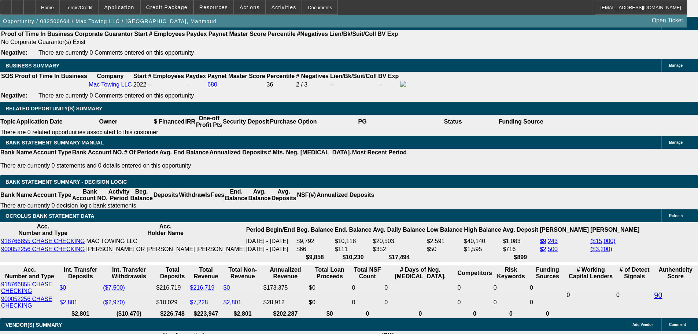
select select "0.2"
type input "$24,800.00"
type input "$4,819.86"
drag, startPoint x: 110, startPoint y: 174, endPoint x: 201, endPoint y: 174, distance: 90.4
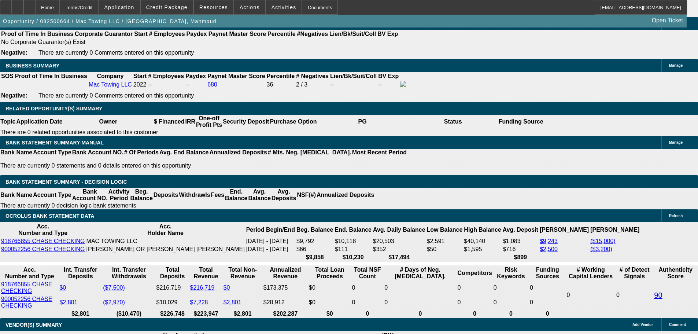
type input "$2,409.93"
drag, startPoint x: 158, startPoint y: 175, endPoint x: 243, endPoint y: 172, distance: 84.6
type input "2"
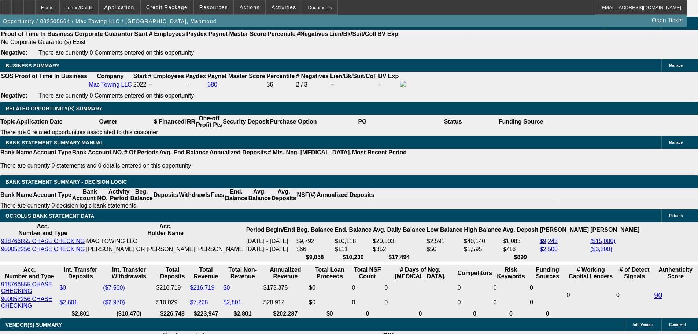
type input "$3,477.50"
type input "$1,738.75"
type input "23"
type input "$5,592.98"
type input "$2,796.49"
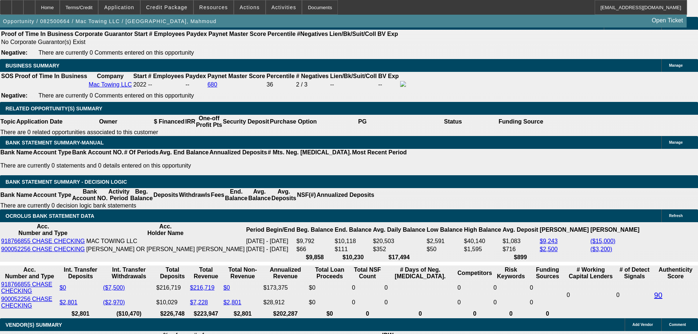
type input "23"
drag, startPoint x: 108, startPoint y: 175, endPoint x: 231, endPoint y: 173, distance: 123.0
type input "2795"
type input "$5,590.00"
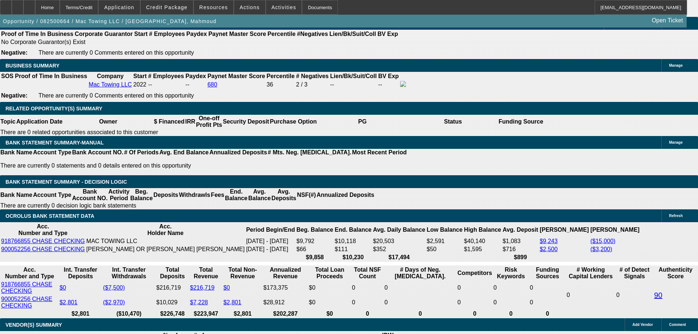
type input "$2,795.00"
type input "23"
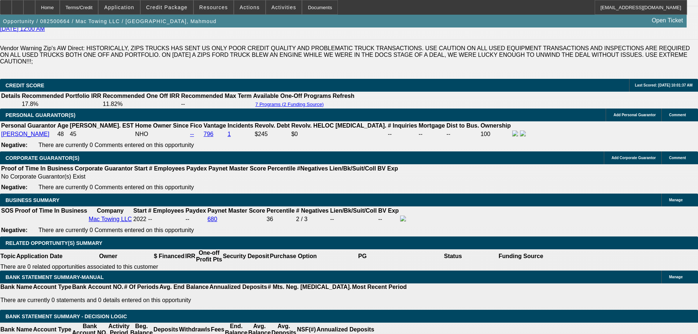
scroll to position [1025, 0]
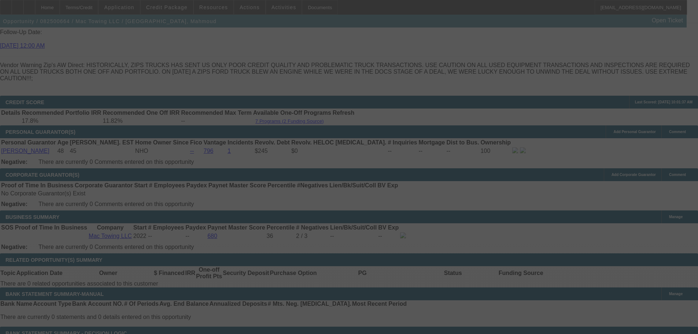
scroll to position [1098, 0]
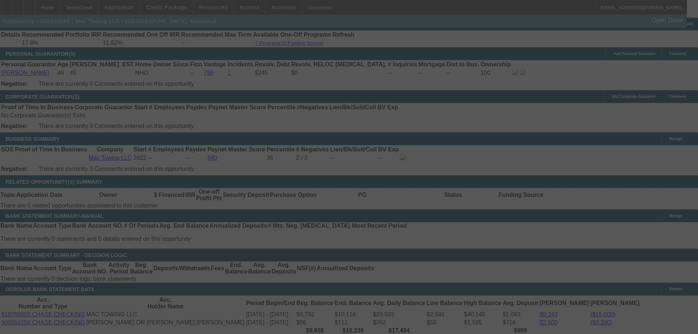
select select "0.2"
select select "2"
select select "0.1"
select select "4"
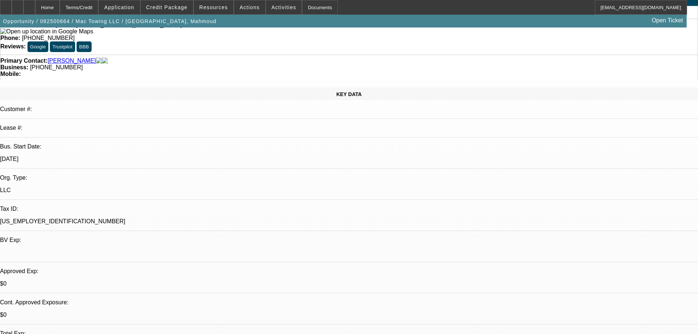
scroll to position [0, 0]
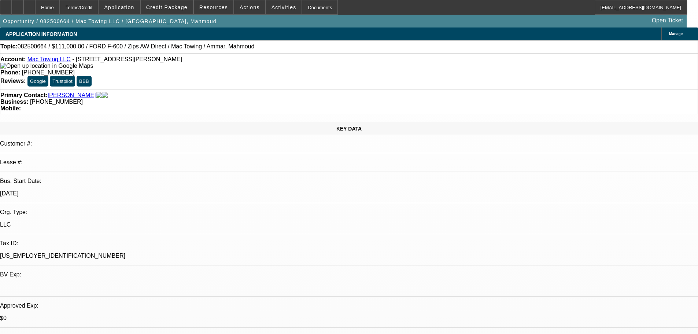
click at [14, 68] on img at bounding box center [46, 66] width 93 height 7
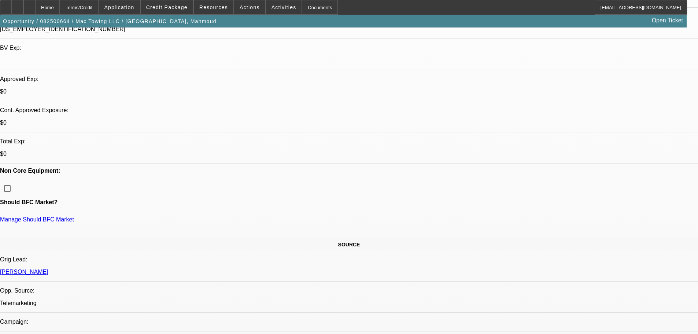
scroll to position [293, 0]
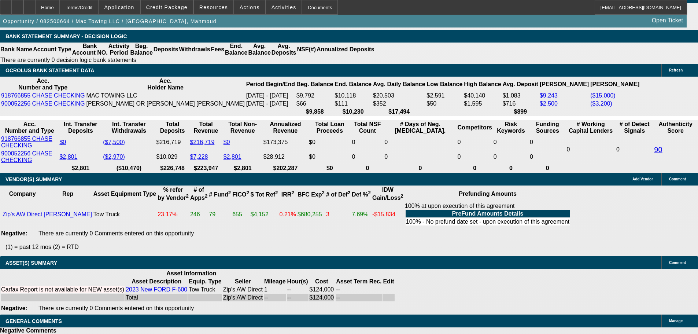
scroll to position [1373, 0]
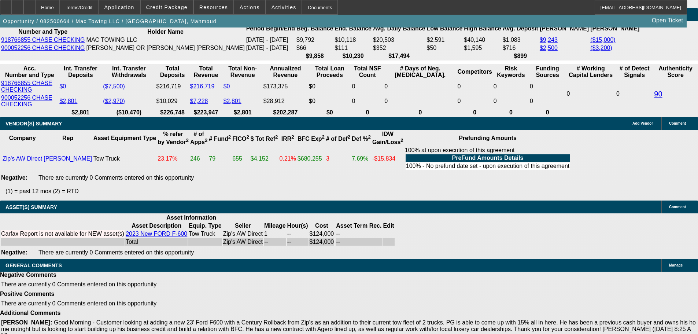
select select "6"
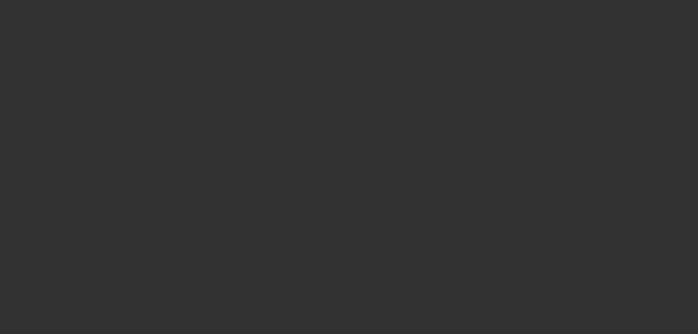
scroll to position [0, 0]
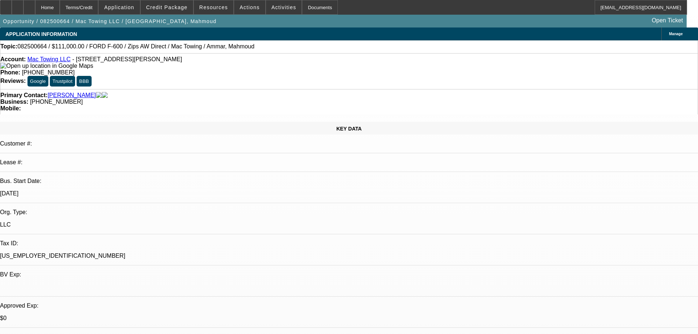
paste textarea "IS ANYONE ELSE INVOLVED IN THIS BUSINESS, THE PG HAS NEARLY NO CREDIT OTHER THA…"
type textarea "IS ANYONE ELSE INVOLVED IN THIS BUSINESS, THE PG HAS NEARLY NO CREDIT OTHER THA…"
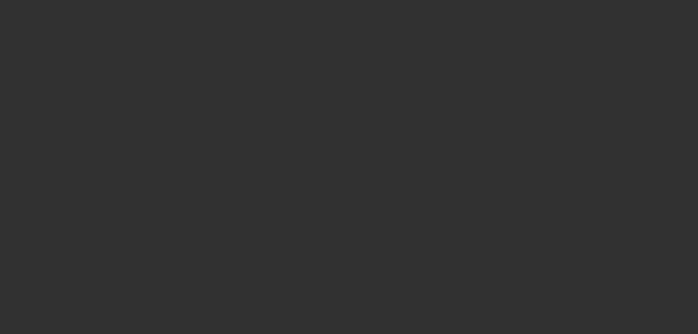
select select "0.2"
select select "2"
select select "0.1"
select select "4"
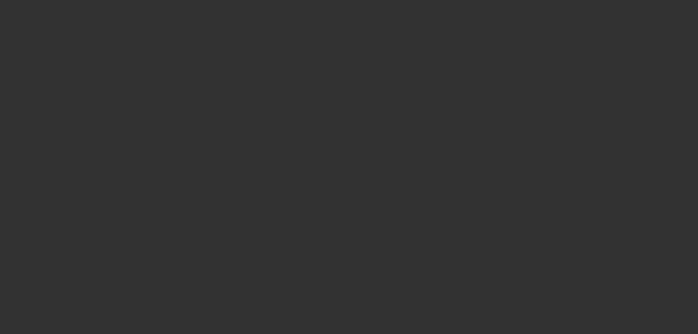
select select "0.2"
select select "2"
select select "0.1"
select select "4"
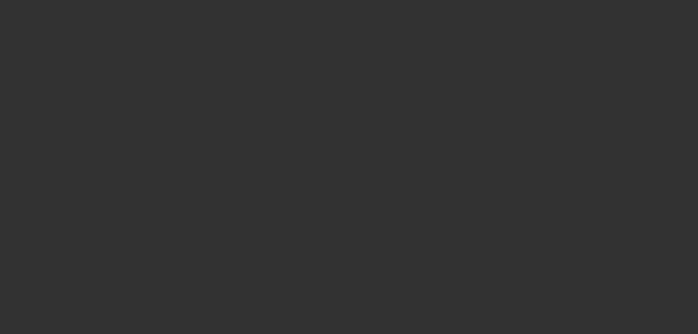
select select "0"
select select "2"
select select "0.1"
select select "4"
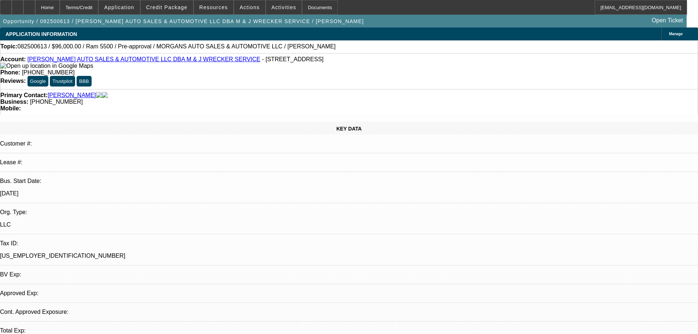
select select "0.2"
select select "2"
select select "0"
select select "0.15"
select select "2"
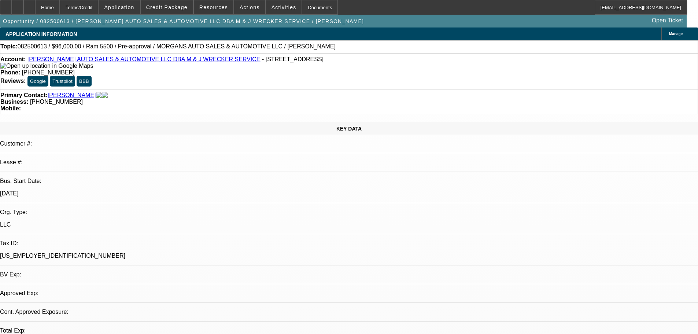
select select "0"
select select "0.1"
select select "0"
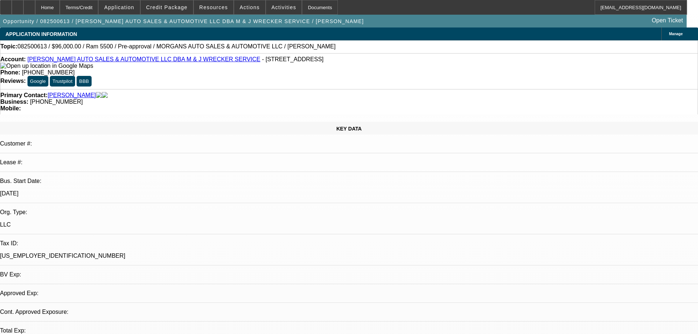
select select "0"
select select "0.1"
select select "1"
select select "2"
select select "6"
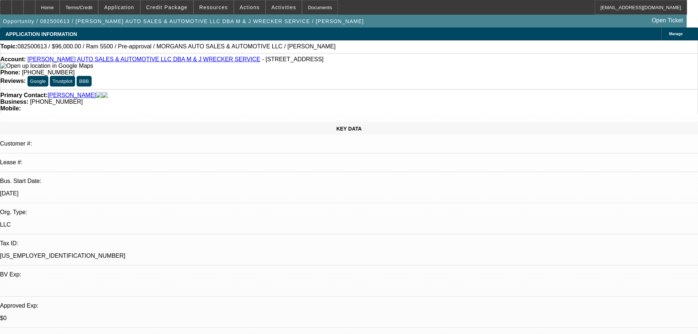
select select "1"
select select "2"
select select "6"
select select "1"
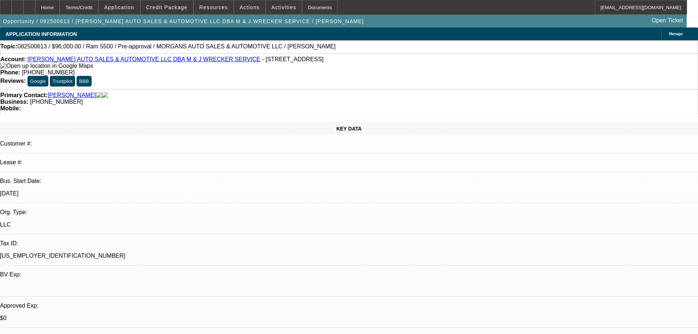
select select "4"
select select "1"
select select "4"
click at [15, 69] on img at bounding box center [46, 66] width 93 height 7
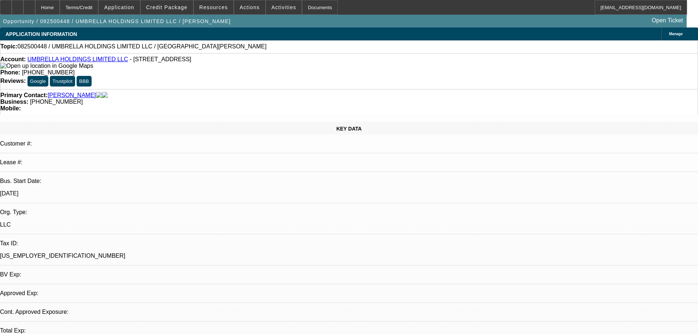
select select "0"
select select "2"
select select "0.1"
select select "1"
select select "2"
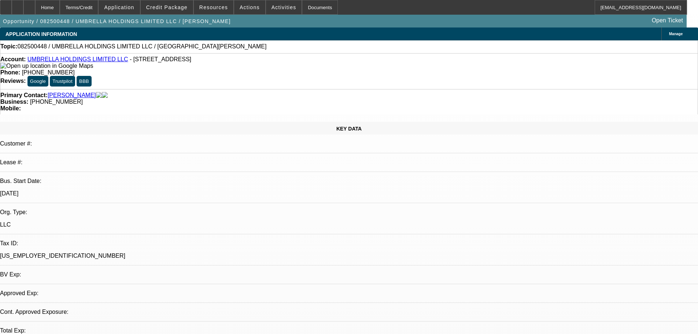
select select "4"
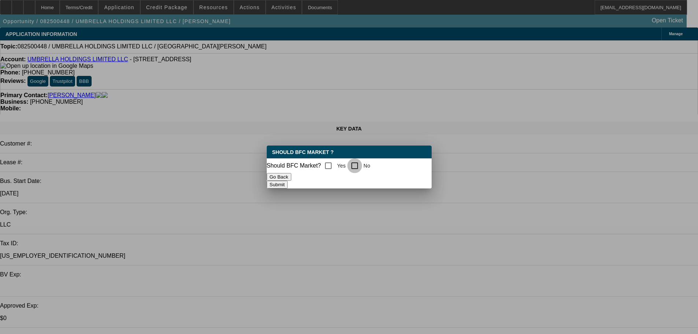
click at [353, 163] on input "No" at bounding box center [354, 165] width 15 height 15
checkbox input "true"
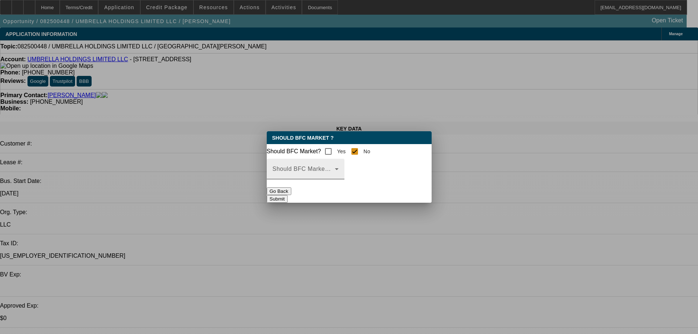
click at [367, 172] on mat-label "Should BFC Market Status Reason" at bounding box center [320, 169] width 97 height 6
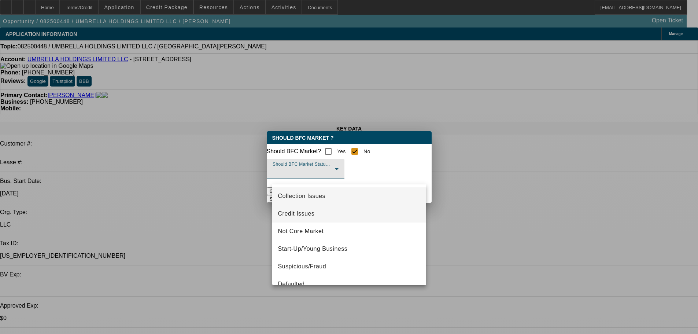
drag, startPoint x: 316, startPoint y: 216, endPoint x: 322, endPoint y: 211, distance: 8.0
click at [316, 216] on mat-option "Credit Issues" at bounding box center [349, 214] width 154 height 18
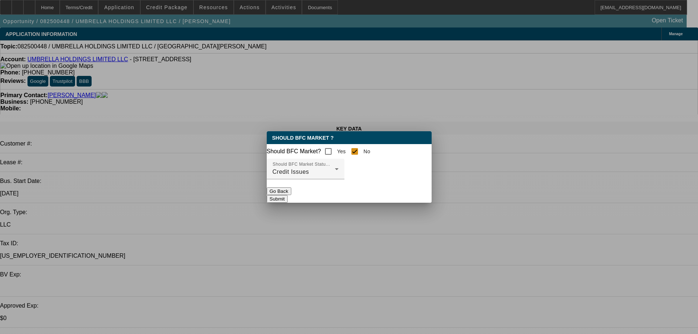
click at [287, 202] on button "Submit" at bounding box center [277, 199] width 21 height 8
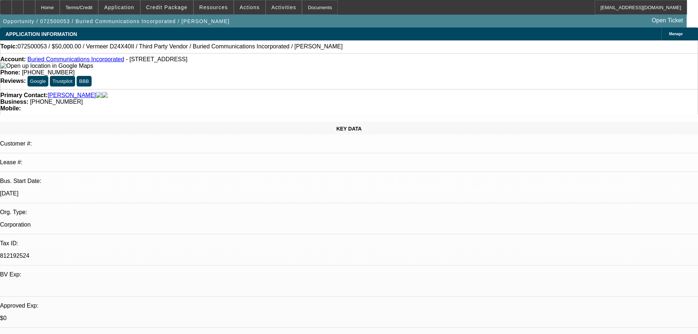
select select "0"
select select "3"
select select "0"
select select "6"
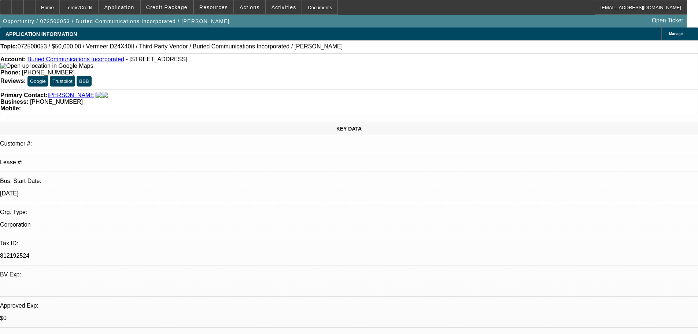
select select "0"
select select "3"
select select "0"
select select "6"
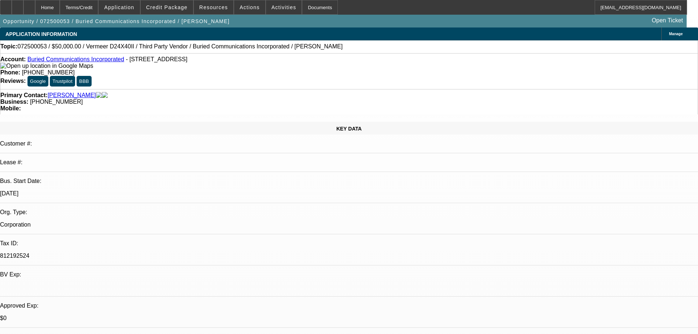
select select "0"
select select "3"
select select "0"
select select "6"
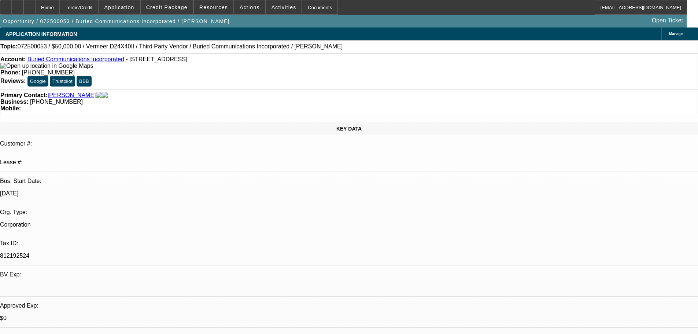
select select "0"
select select "3"
select select "0"
select select "6"
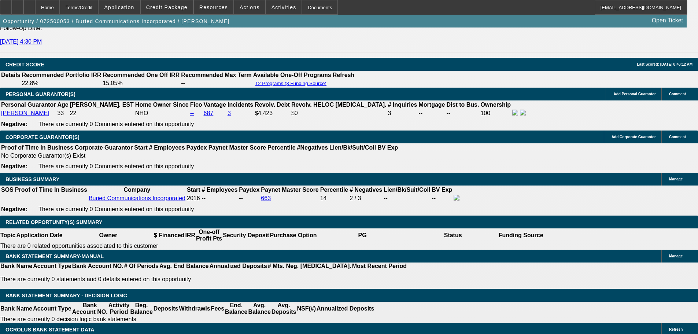
scroll to position [1172, 0]
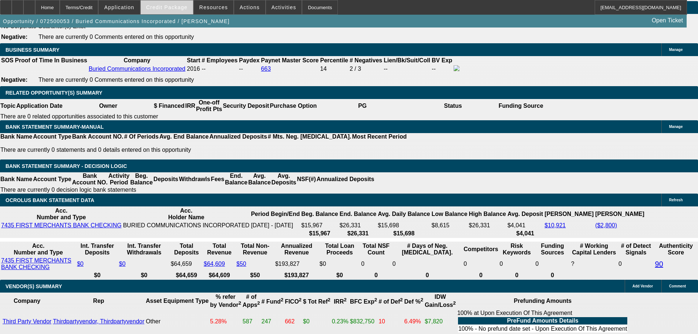
click at [178, 9] on span "Credit Package" at bounding box center [166, 7] width 41 height 6
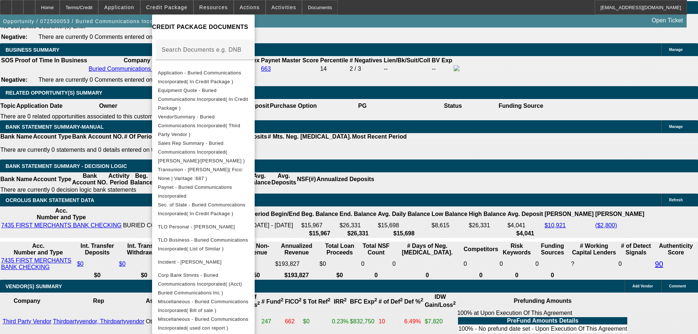
scroll to position [142, 0]
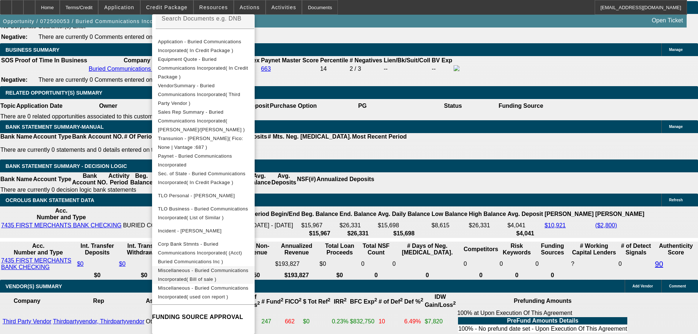
click at [248, 267] on span "Miscellaneous - Buried Communications Incorporated( Bill of sale )" at bounding box center [203, 274] width 90 height 14
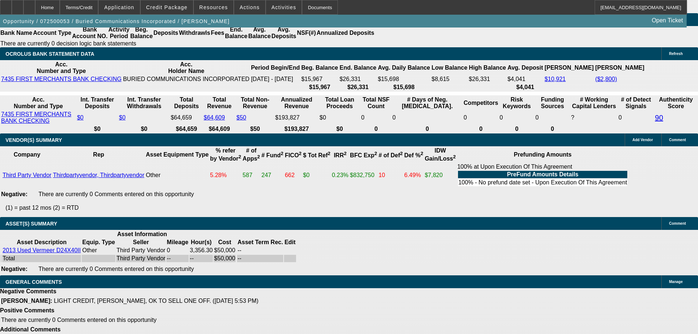
scroll to position [1318, 0]
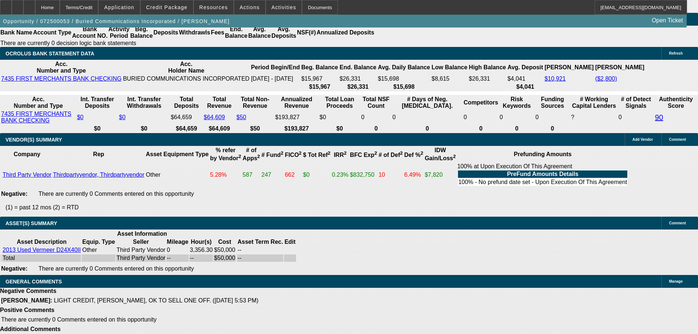
select select "6"
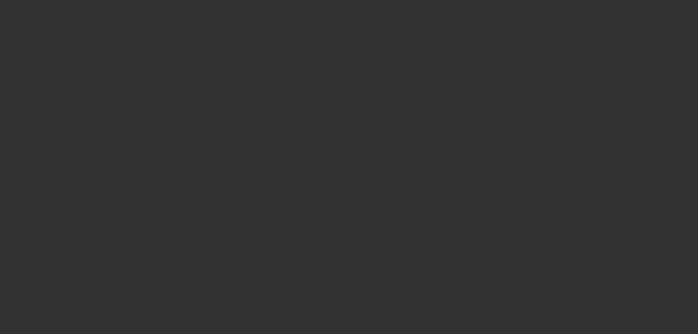
scroll to position [0, 0]
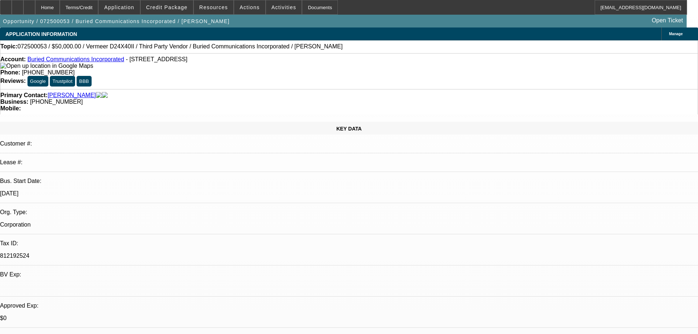
drag, startPoint x: 521, startPoint y: 131, endPoint x: 504, endPoint y: 161, distance: 34.9
checkbox input "true"
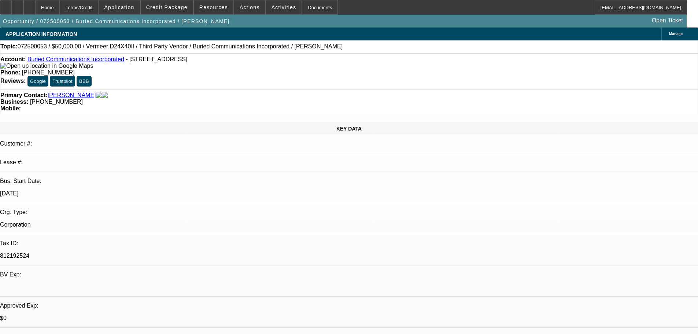
drag, startPoint x: 680, startPoint y: 101, endPoint x: 690, endPoint y: 121, distance: 22.8
type textarea "Sorry [PERSON_NAME], this doc wont work, it would have to come from a vendor, n…"
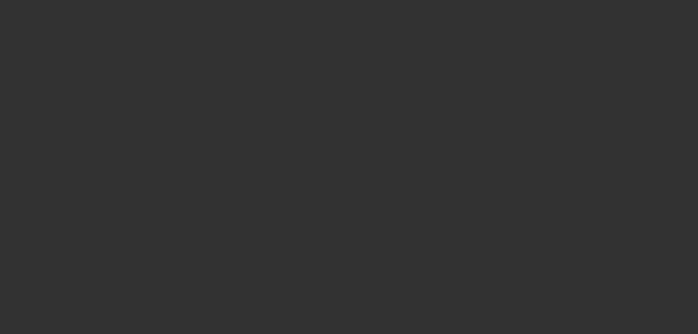
select select "0"
select select "3"
select select "0"
select select "6"
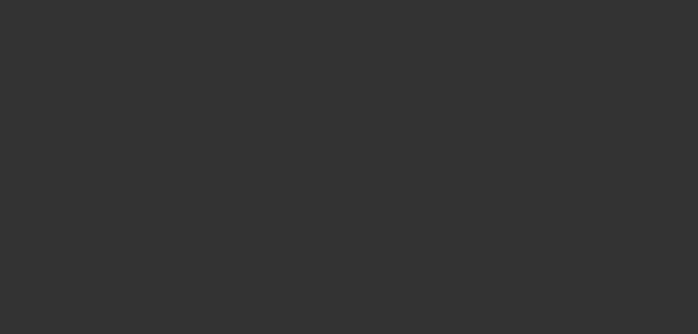
select select "0"
select select "3"
select select "0"
select select "6"
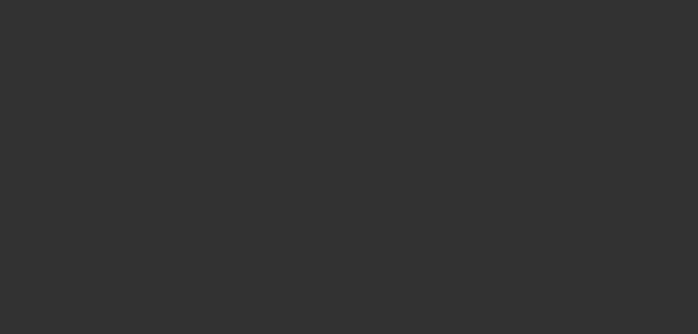
select select "0"
select select "3"
select select "0"
select select "6"
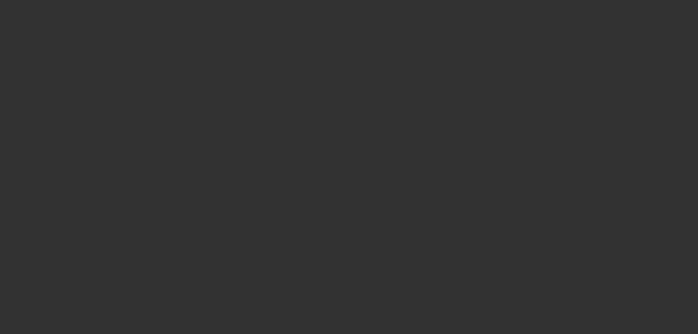
select select "0"
select select "3"
select select "0"
select select "6"
